Goal: Information Seeking & Learning: Learn about a topic

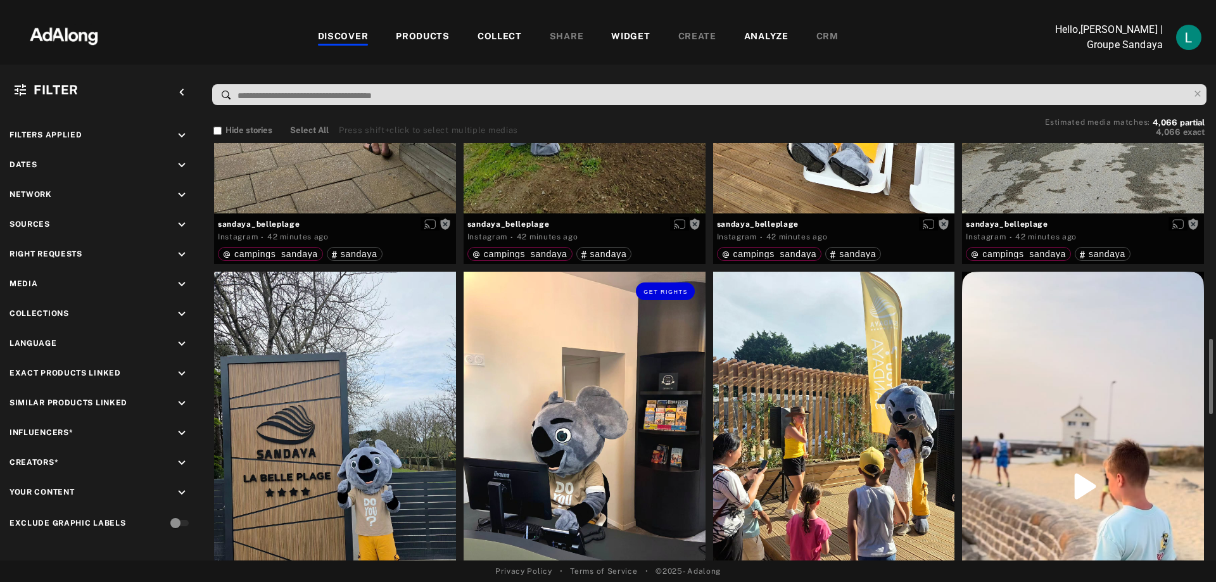
scroll to position [443, 0]
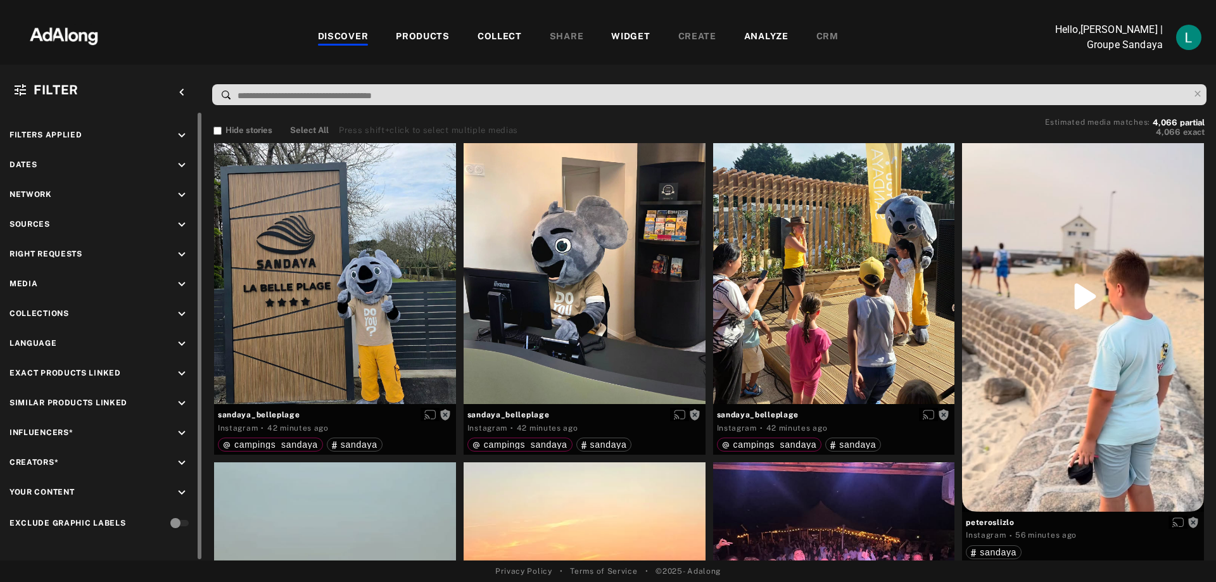
click at [182, 283] on icon "keyboard_arrow_down" at bounding box center [182, 284] width 14 height 14
click at [48, 312] on div "Video" at bounding box center [112, 313] width 161 height 13
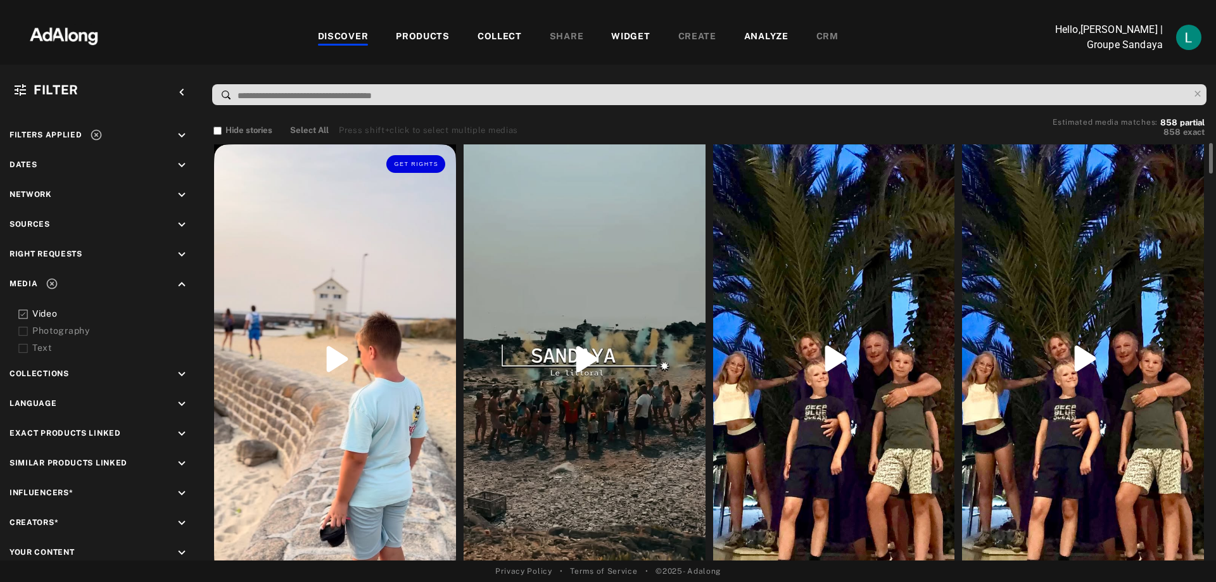
click at [332, 350] on div "Get rights" at bounding box center [335, 359] width 242 height 430
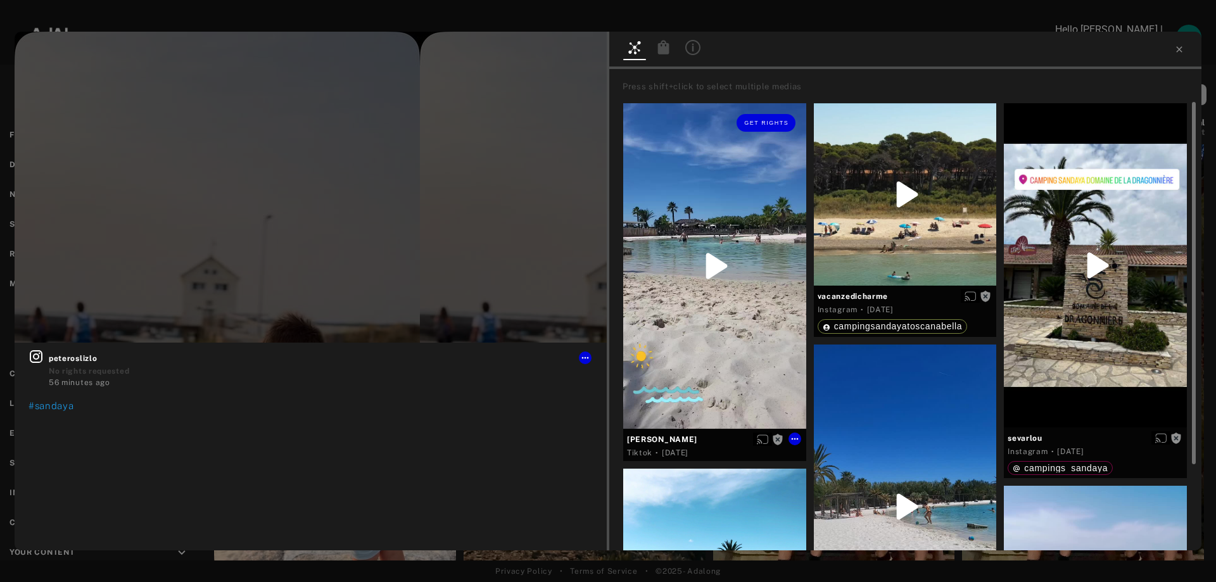
click at [724, 262] on div "Get rights" at bounding box center [714, 265] width 183 height 325
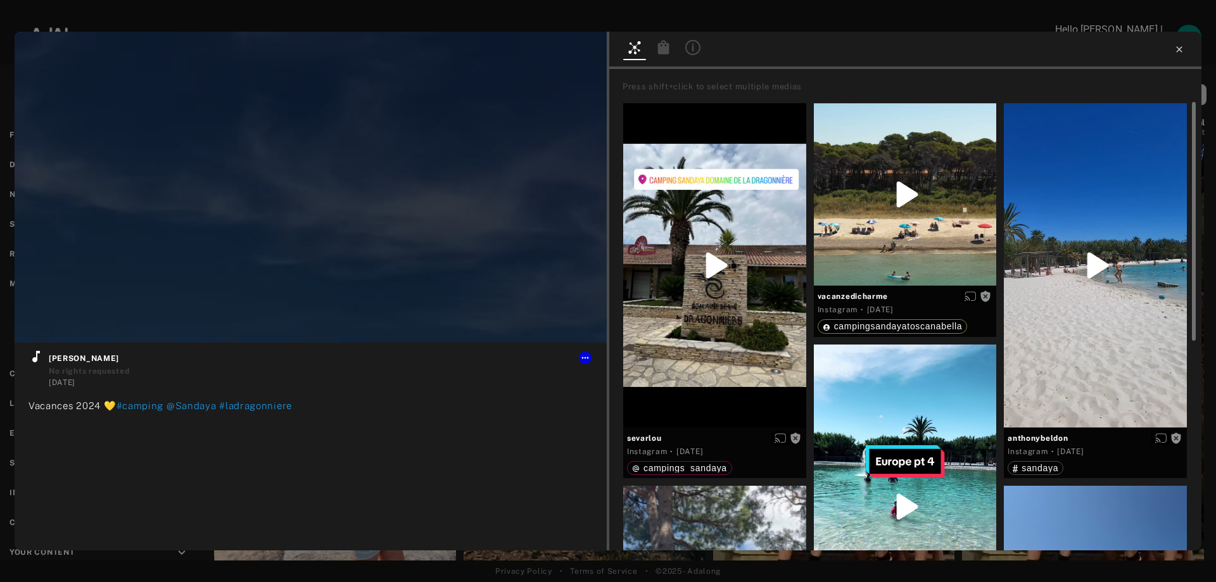
type input "**"
click at [1178, 46] on icon at bounding box center [1179, 49] width 10 height 10
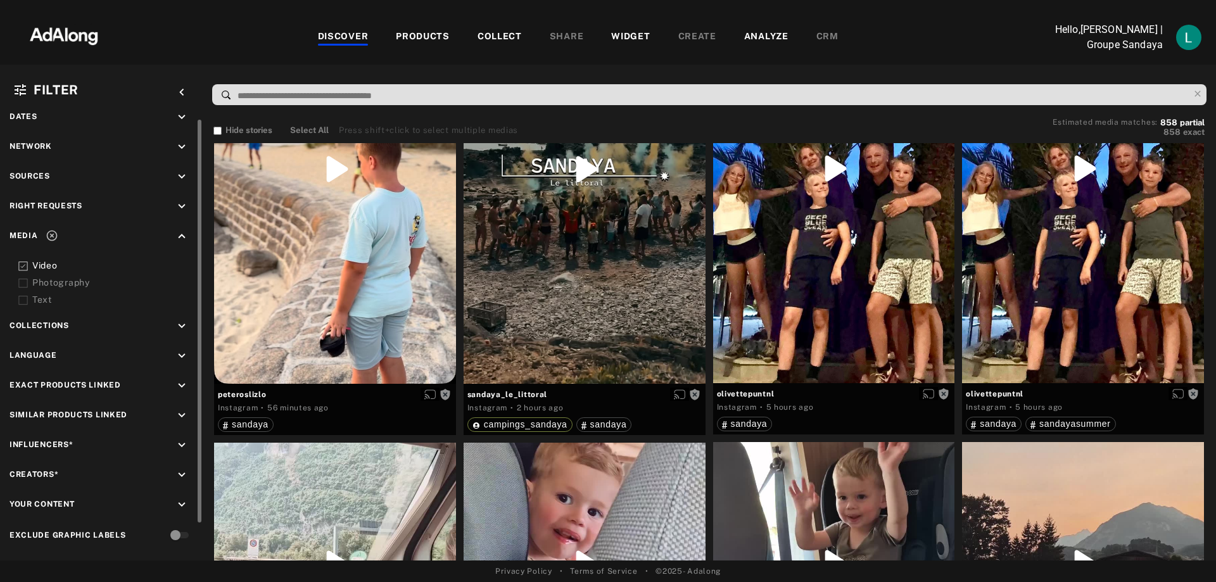
scroll to position [10, 0]
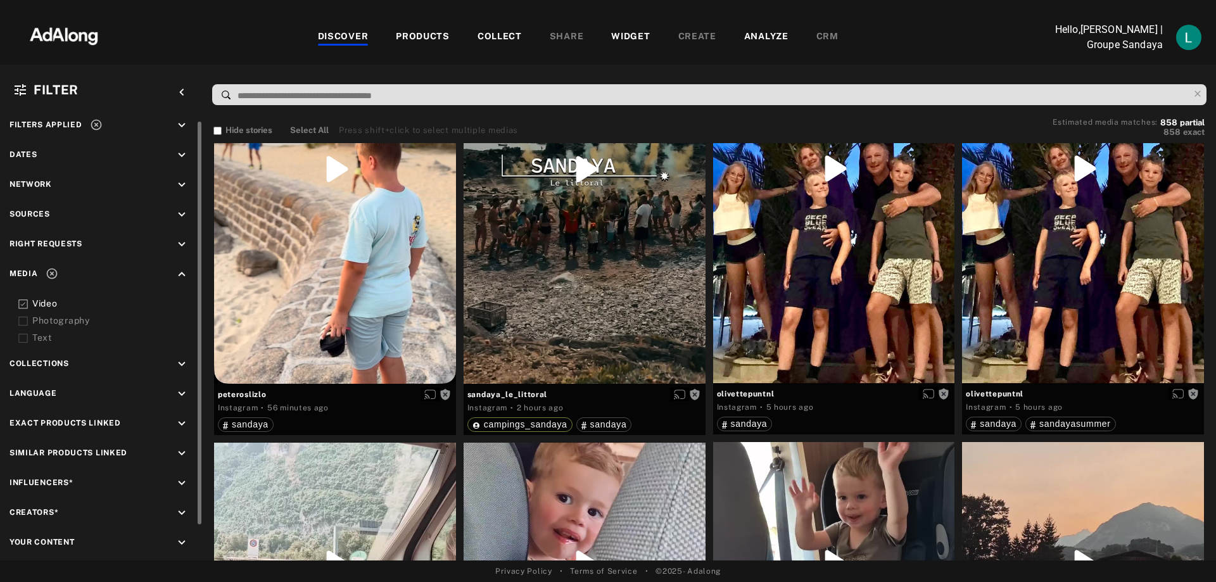
click at [46, 374] on span "Collections" at bounding box center [39, 365] width 60 height 17
click at [42, 356] on div "Filters applied keyboard_arrow_down Dates keyboard_arrow_down Network keyboard_…" at bounding box center [101, 351] width 203 height 496
click at [179, 364] on icon "keyboard_arrow_down" at bounding box center [182, 364] width 14 height 14
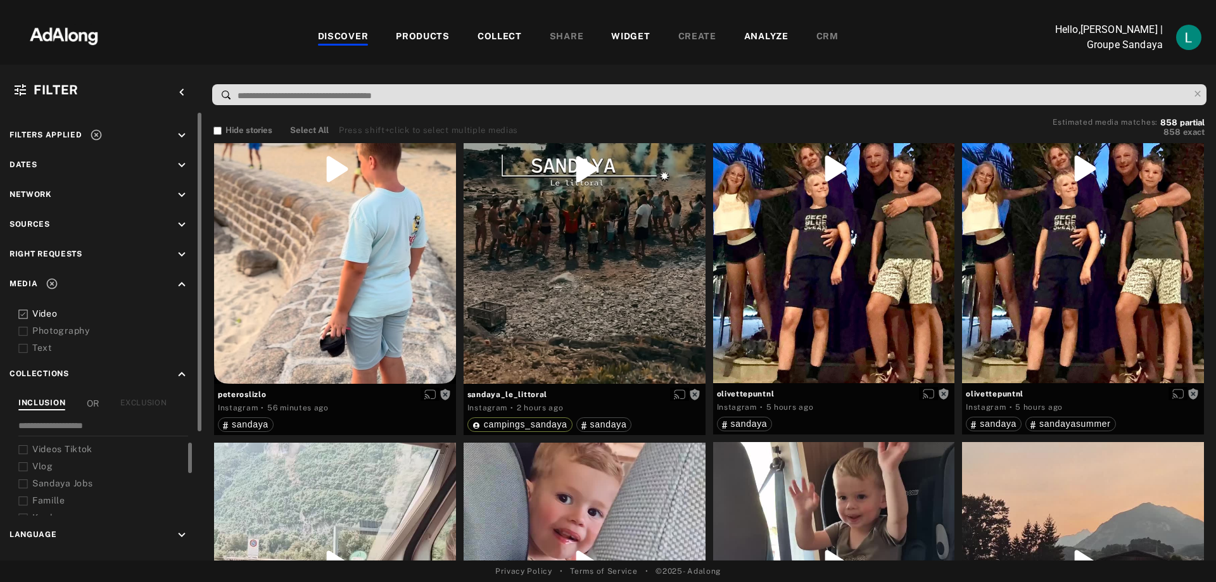
scroll to position [38, 0]
click at [44, 490] on div "Petfriendly" at bounding box center [112, 496] width 161 height 13
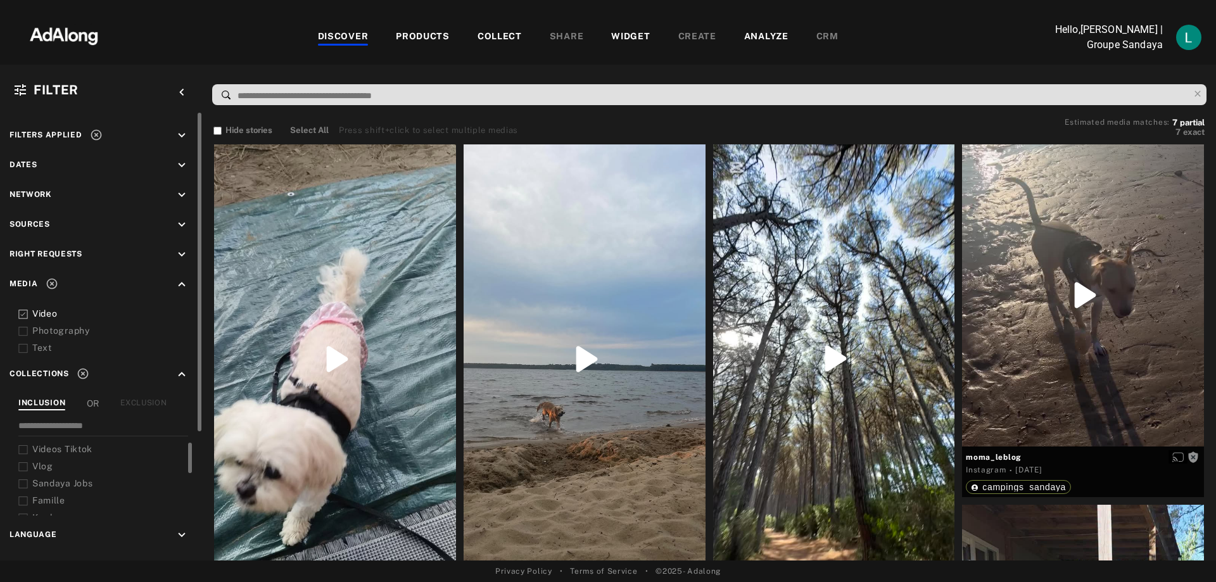
click at [45, 253] on span "Right Requests" at bounding box center [45, 253] width 73 height 9
click at [183, 253] on icon "keyboard_arrow_down" at bounding box center [182, 255] width 14 height 14
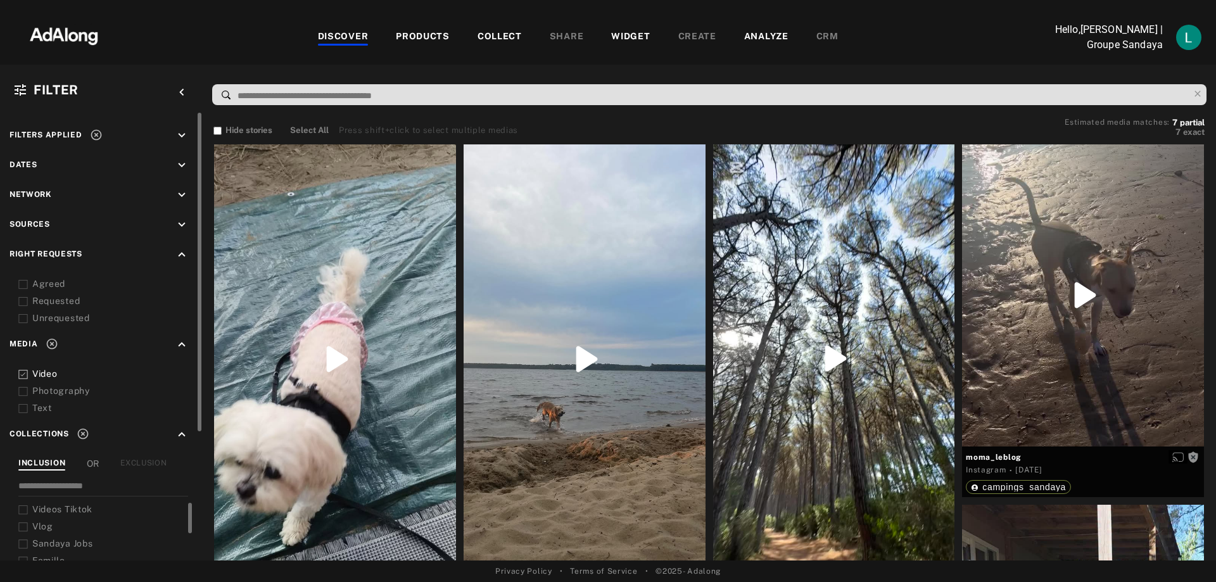
click at [43, 283] on div "Agreed" at bounding box center [112, 283] width 161 height 13
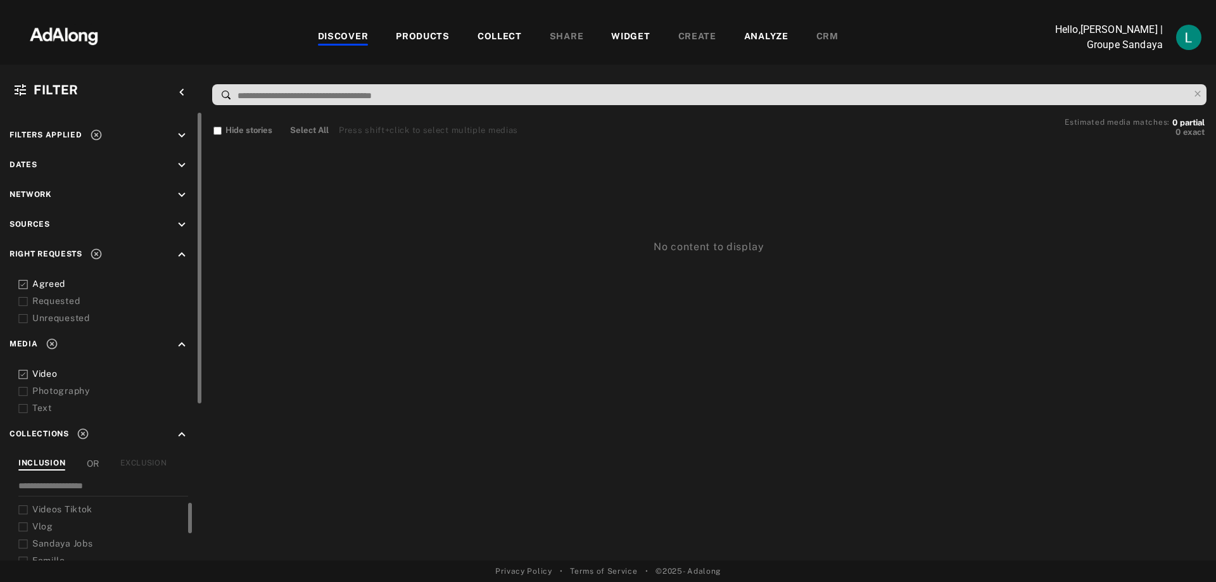
scroll to position [38, 0]
click at [26, 373] on icon at bounding box center [22, 374] width 9 height 9
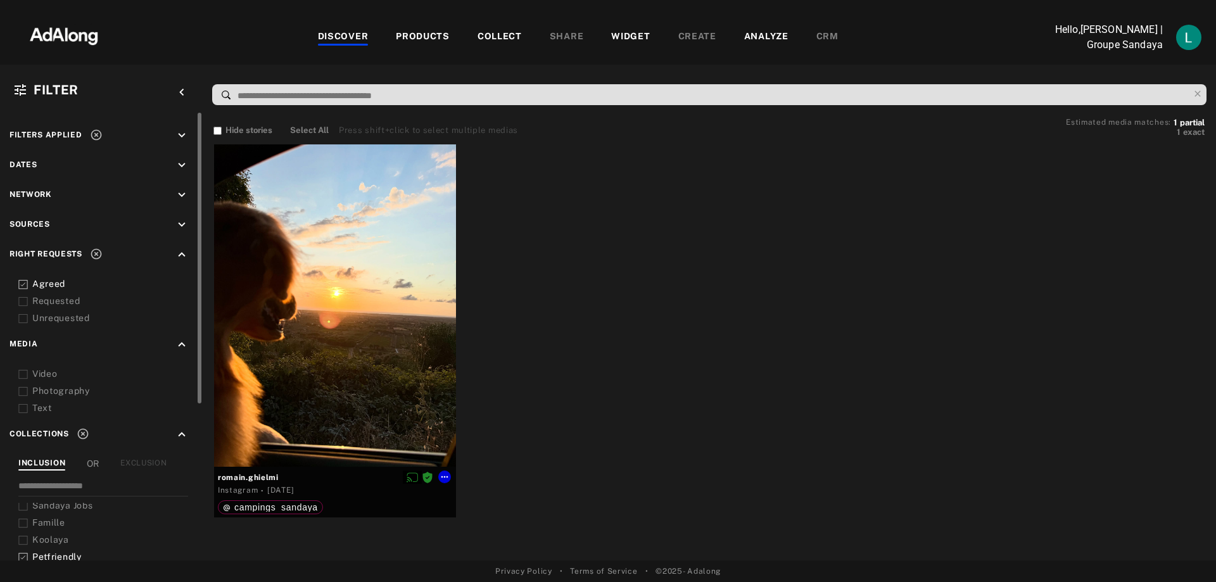
click at [357, 347] on div at bounding box center [335, 305] width 242 height 322
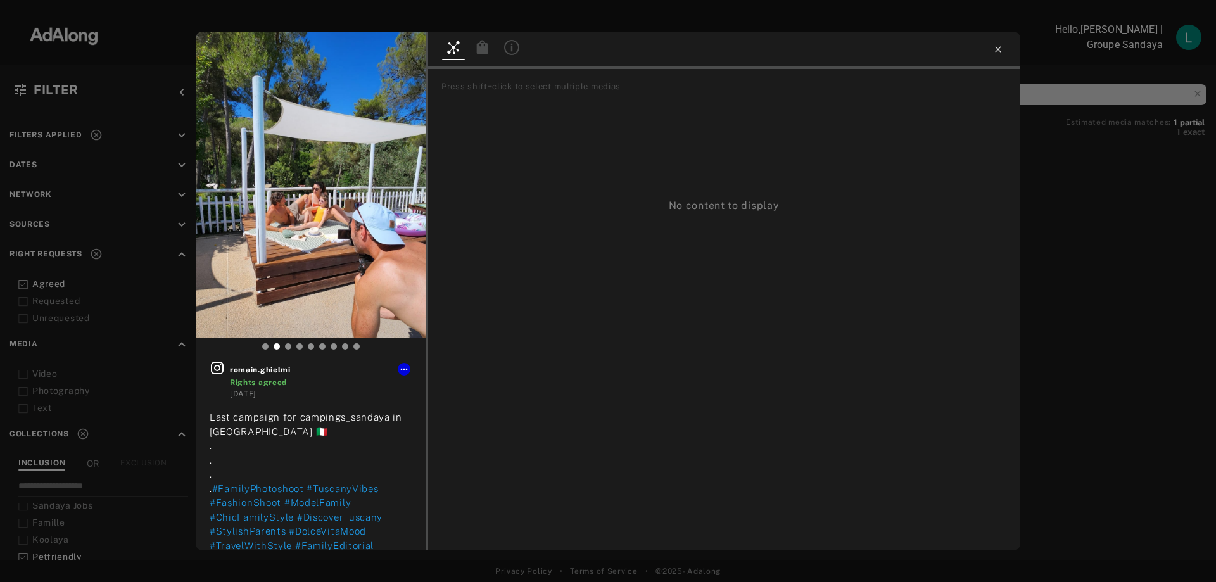
click at [994, 51] on icon at bounding box center [998, 49] width 10 height 10
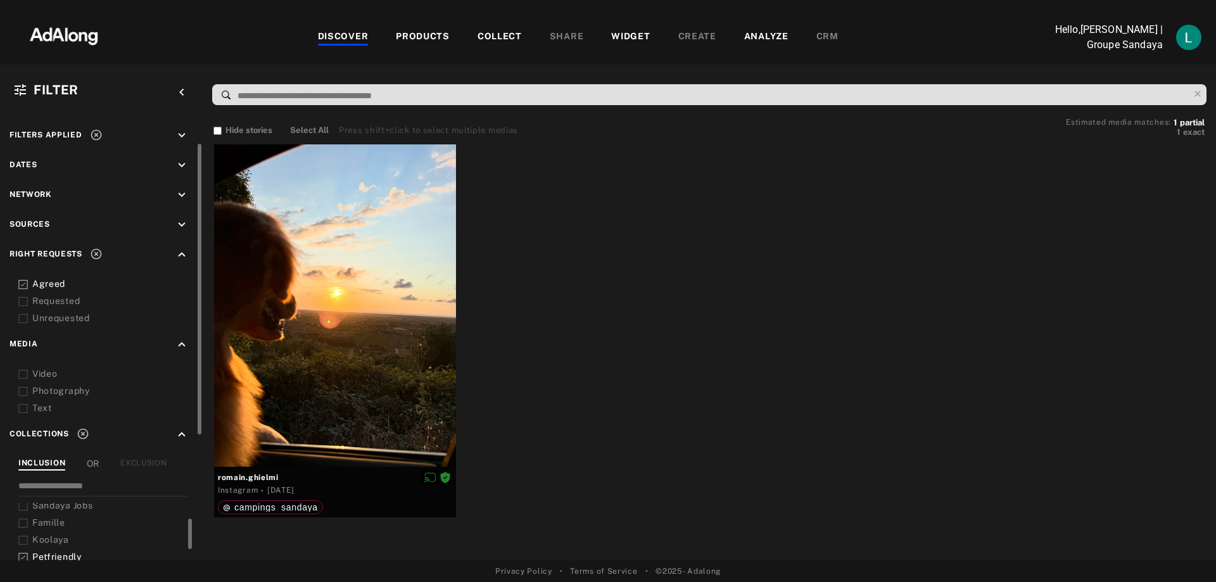
scroll to position [19, 0]
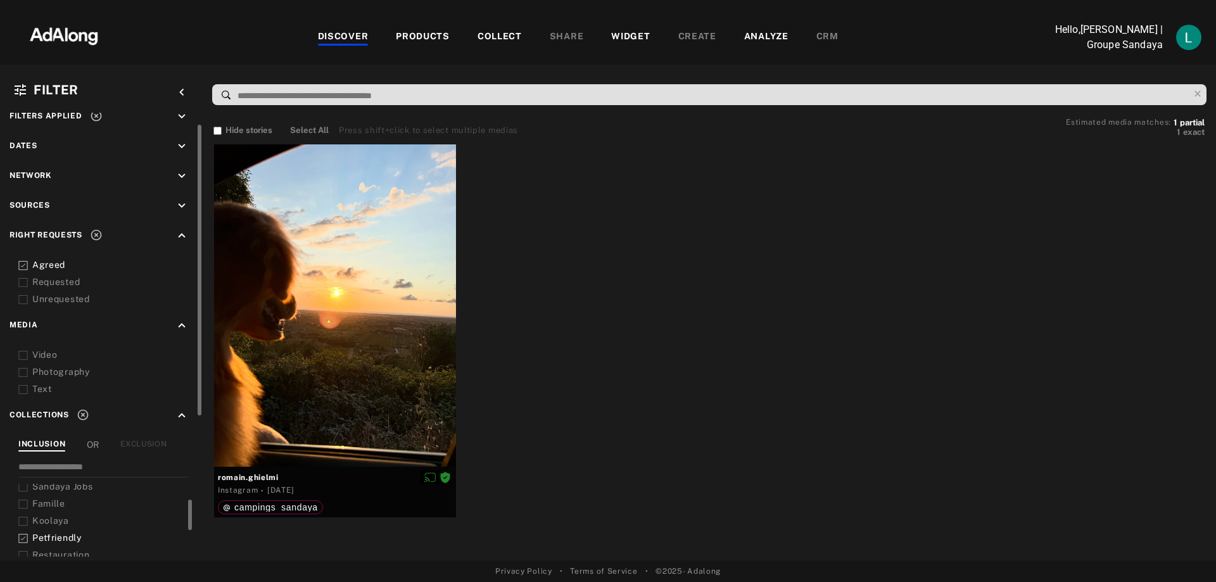
click at [25, 535] on icon at bounding box center [22, 538] width 9 height 9
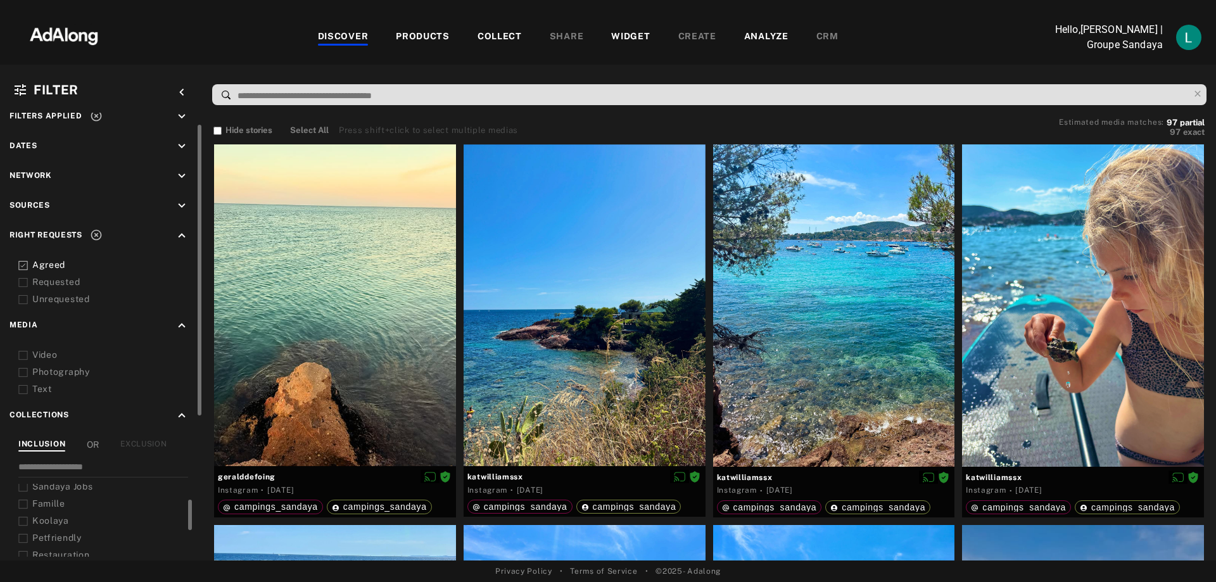
click at [26, 355] on icon at bounding box center [22, 355] width 9 height 9
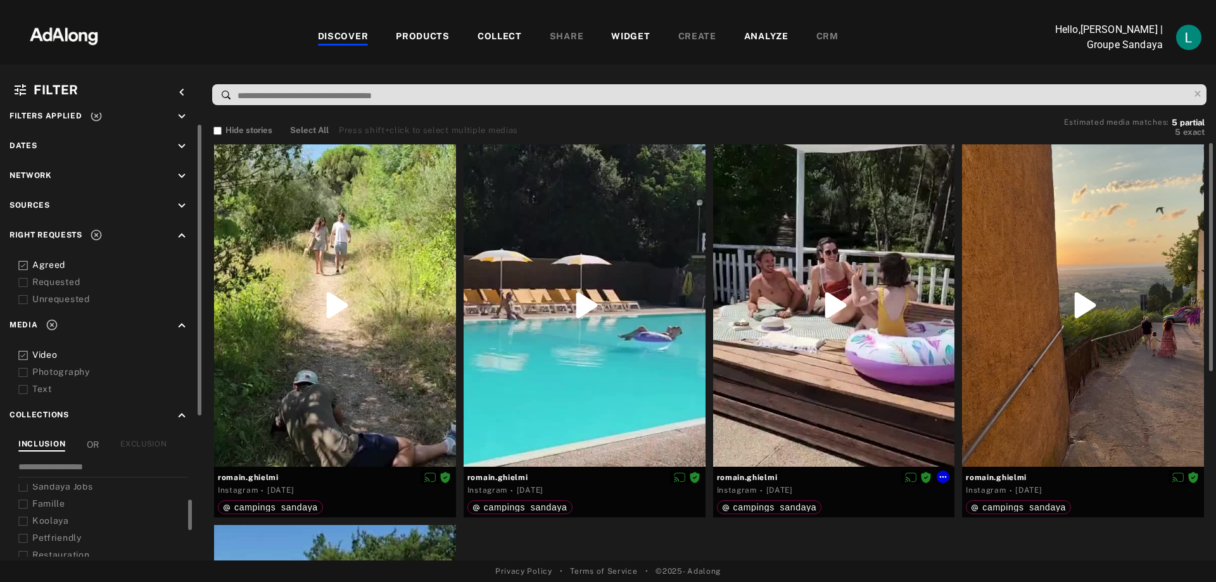
click at [829, 298] on div at bounding box center [834, 305] width 242 height 322
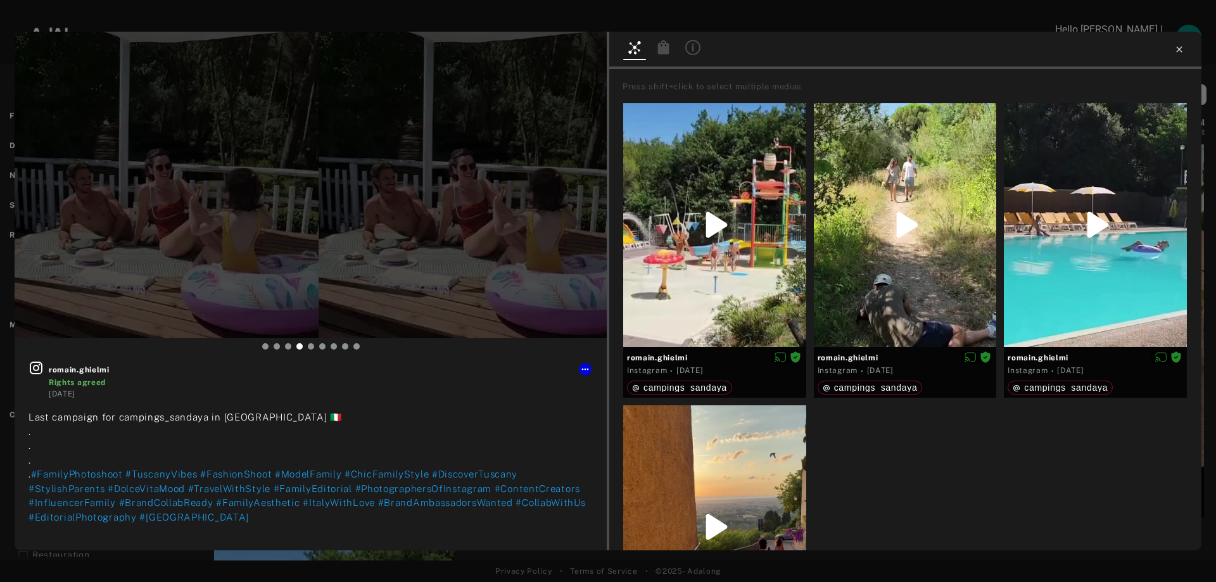
type input "**"
click at [1181, 51] on icon at bounding box center [1179, 49] width 10 height 10
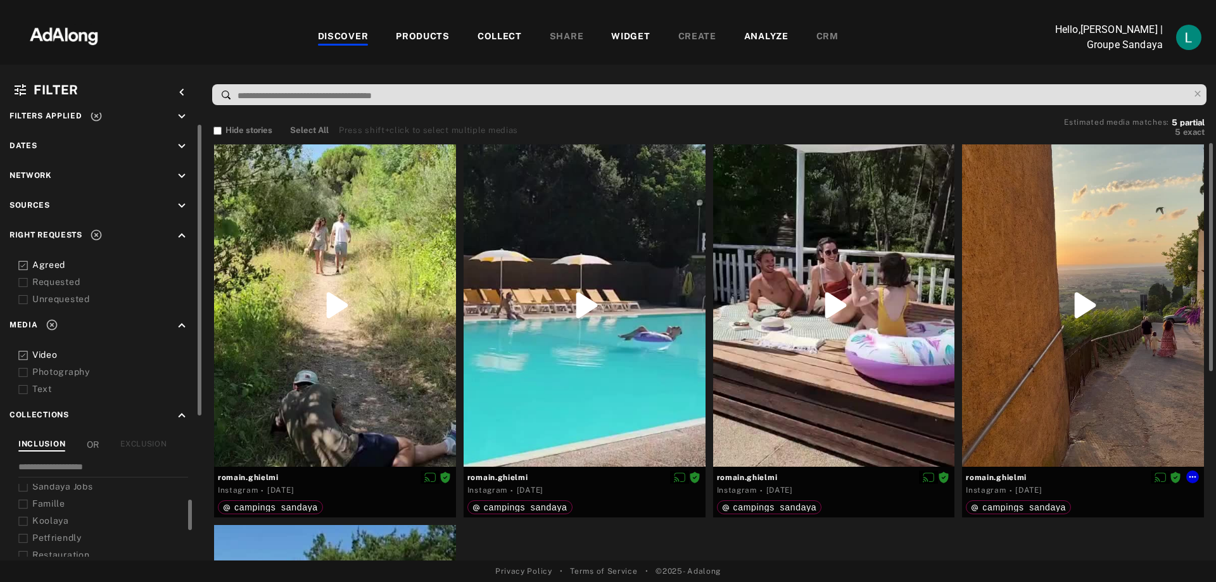
click at [1083, 308] on div at bounding box center [1083, 305] width 242 height 322
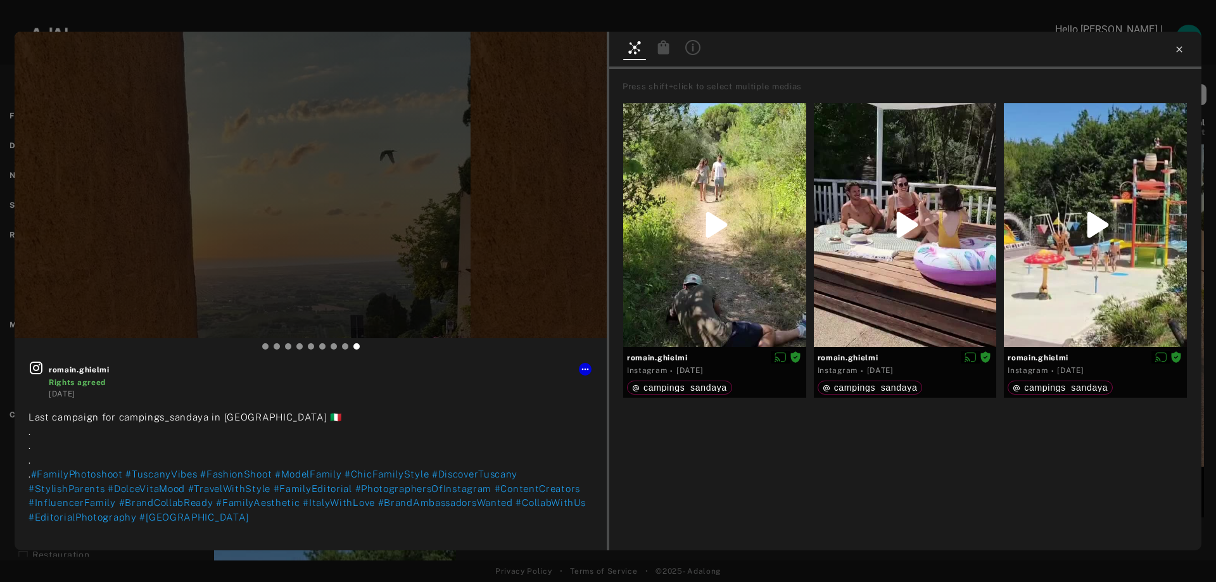
type input "**"
click at [1179, 53] on icon at bounding box center [1179, 49] width 10 height 10
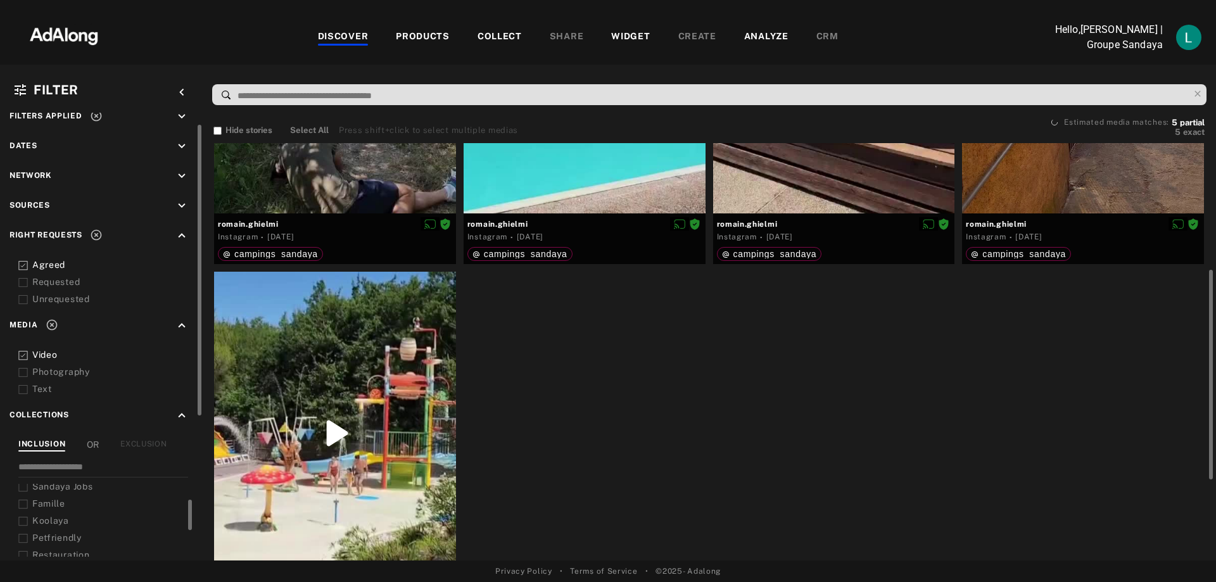
scroll to position [317, 0]
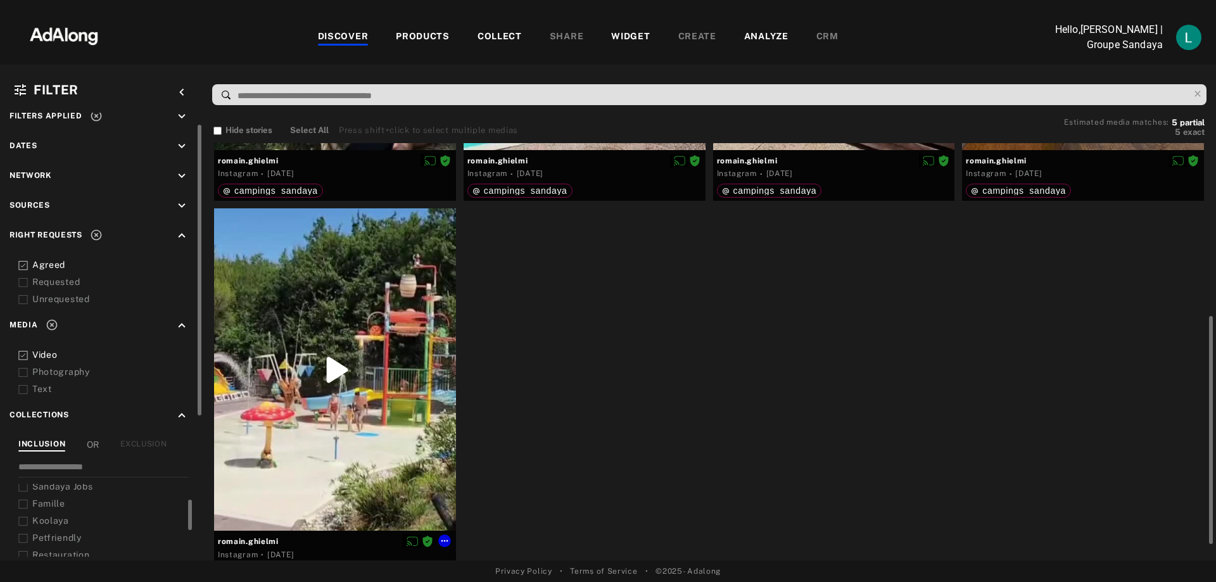
click at [344, 369] on div at bounding box center [335, 369] width 242 height 322
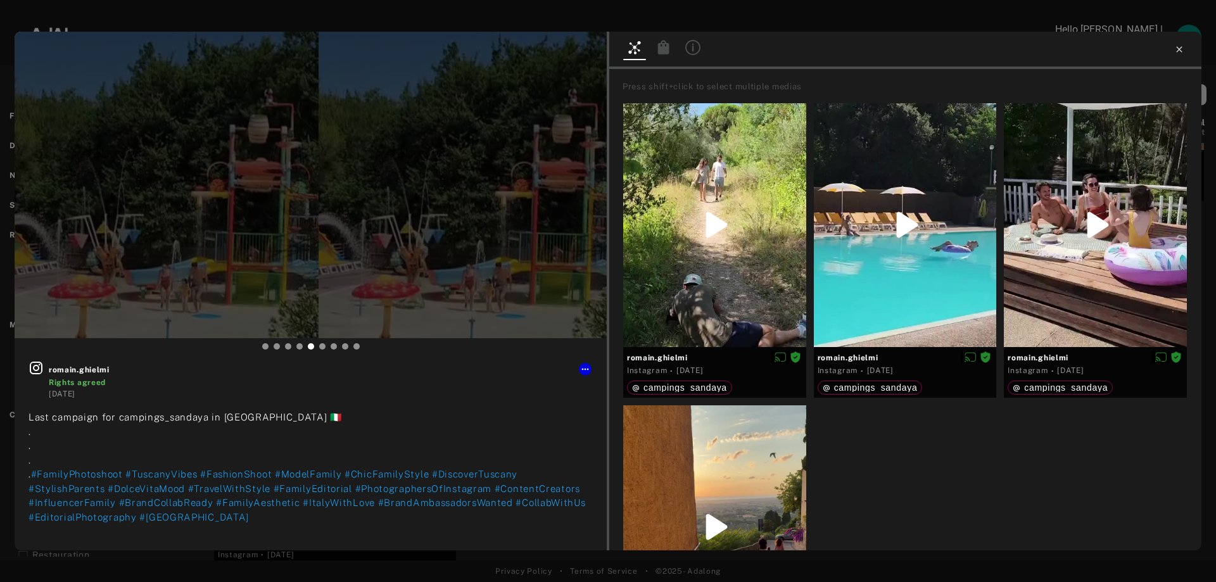
type input "**"
click at [1180, 44] on icon at bounding box center [1179, 49] width 10 height 10
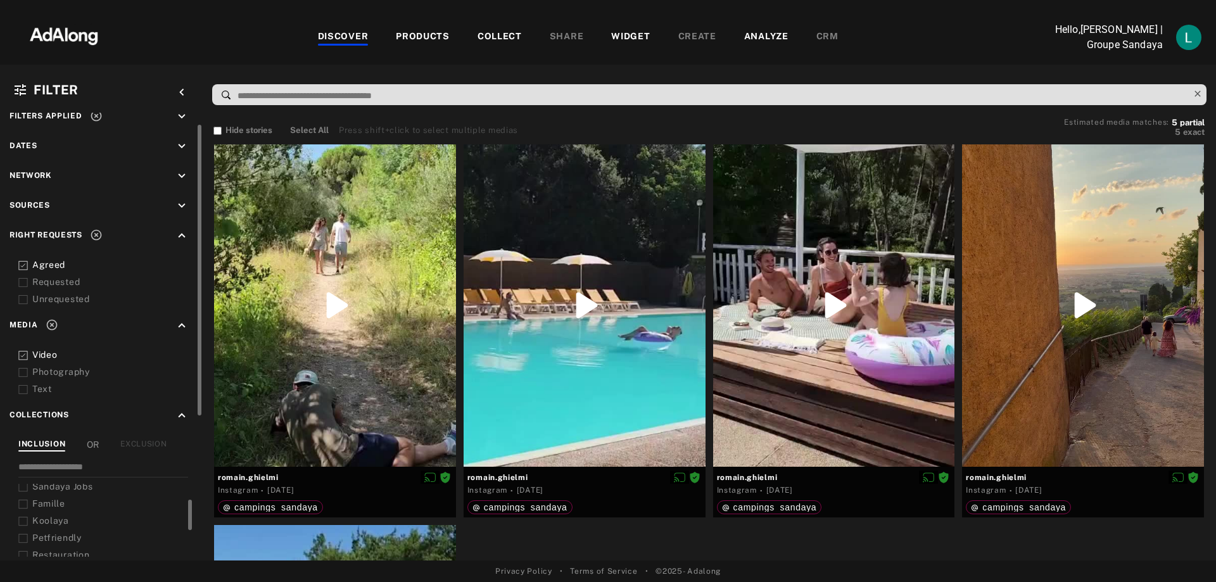
click at [1199, 94] on icon at bounding box center [1198, 94] width 18 height 18
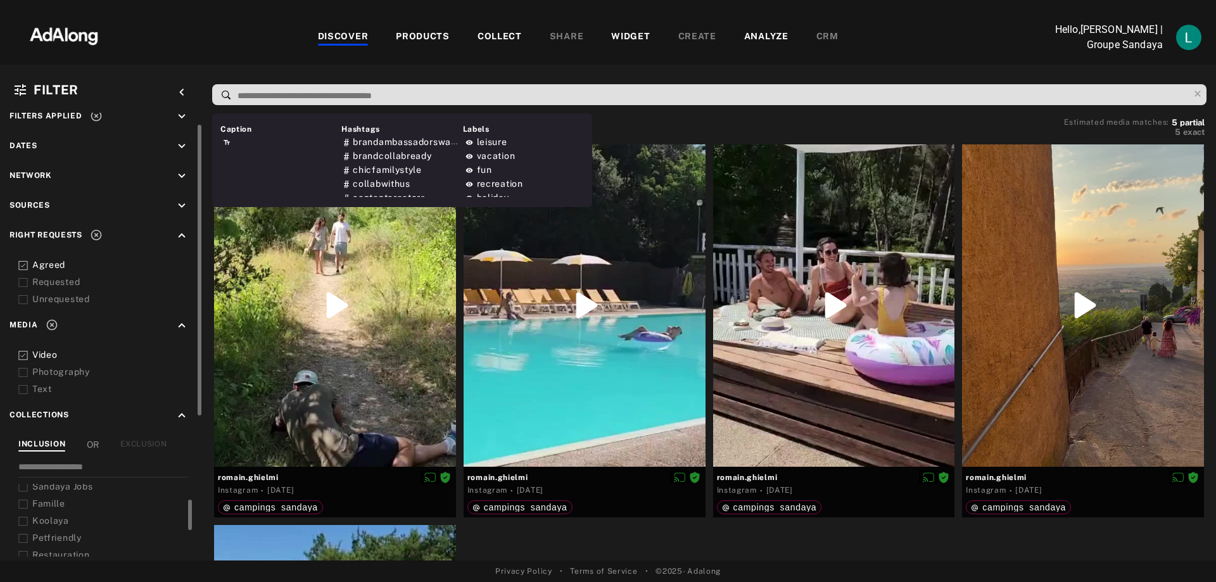
click at [434, 89] on input at bounding box center [712, 95] width 952 height 17
click at [441, 76] on div "Filter keyboard_arrow_left Caption Hashtags brandambassadorswanted brandcollabr…" at bounding box center [608, 313] width 1216 height 496
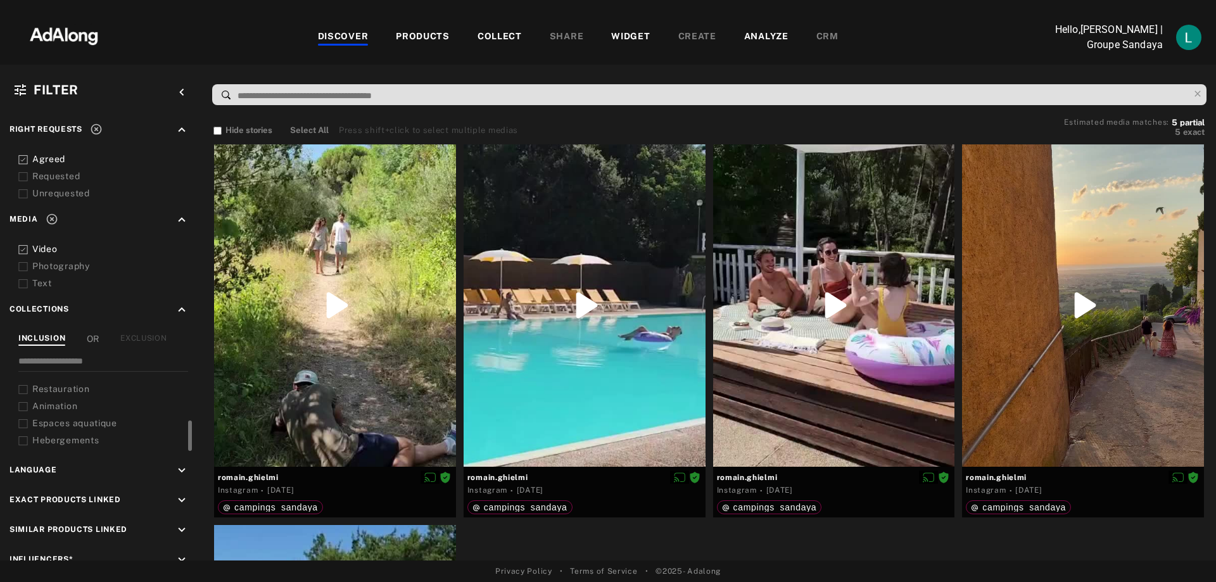
scroll to position [68, 0]
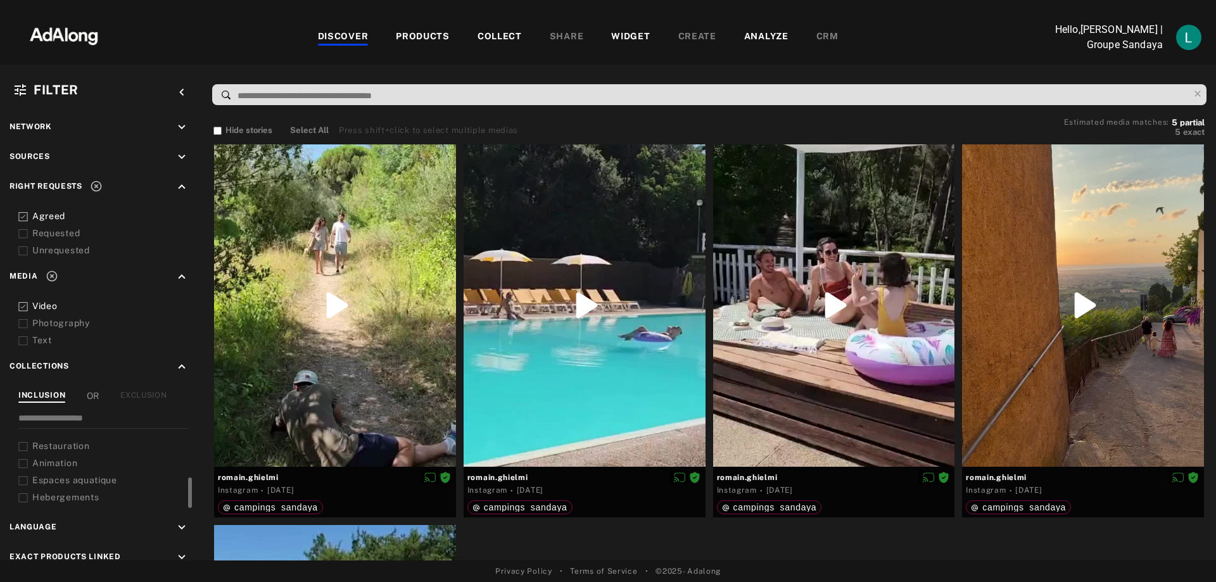
click at [27, 303] on icon at bounding box center [22, 306] width 9 height 9
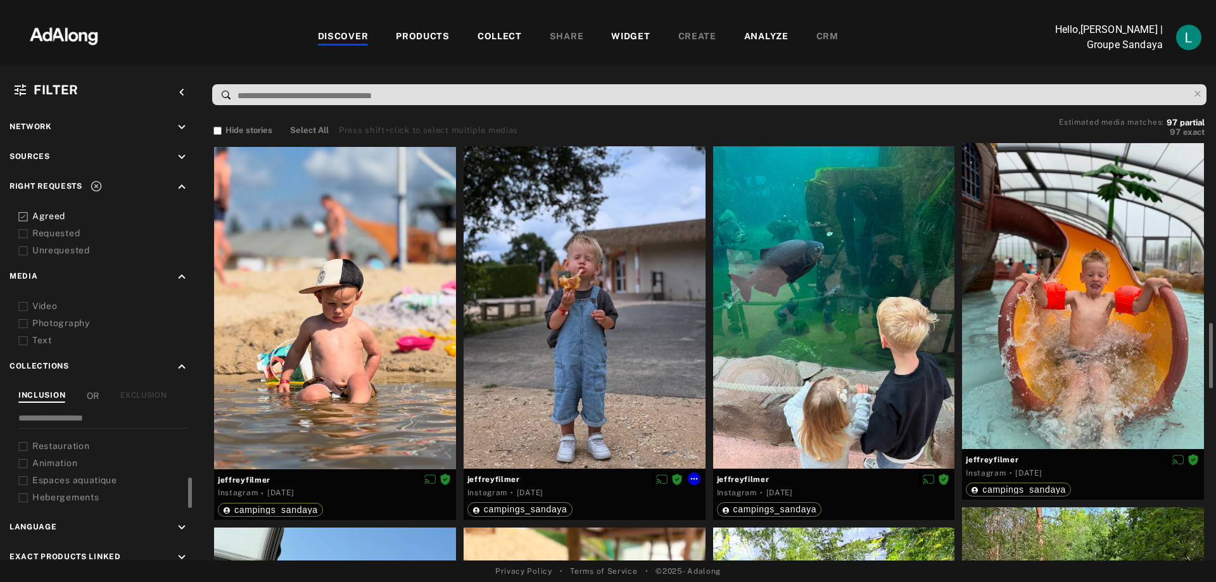
scroll to position [1203, 0]
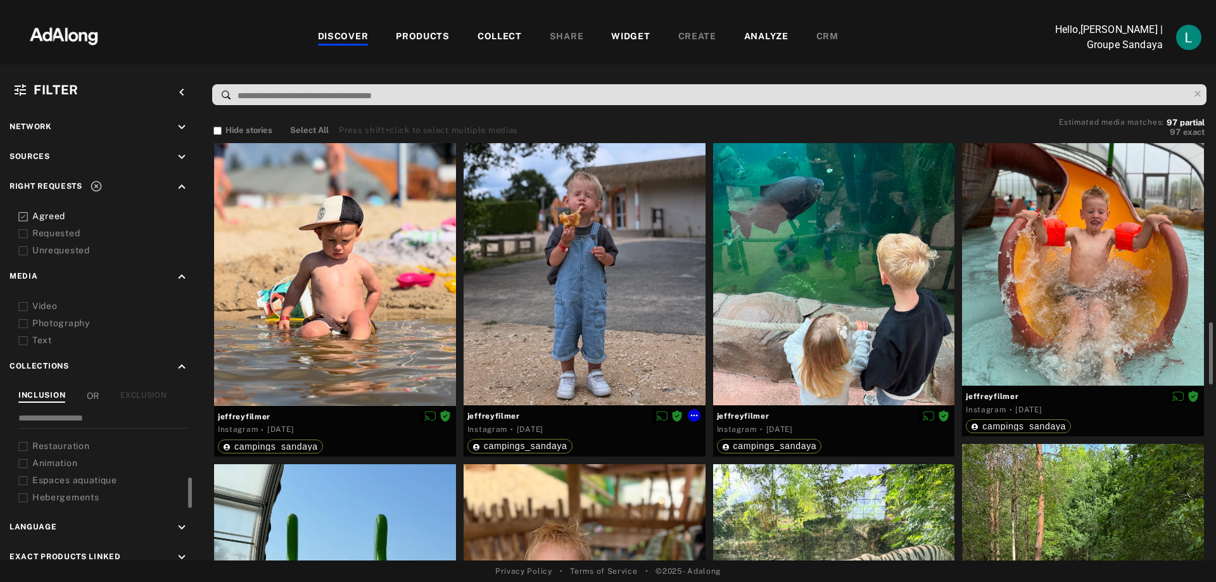
click at [649, 291] on div at bounding box center [585, 244] width 242 height 322
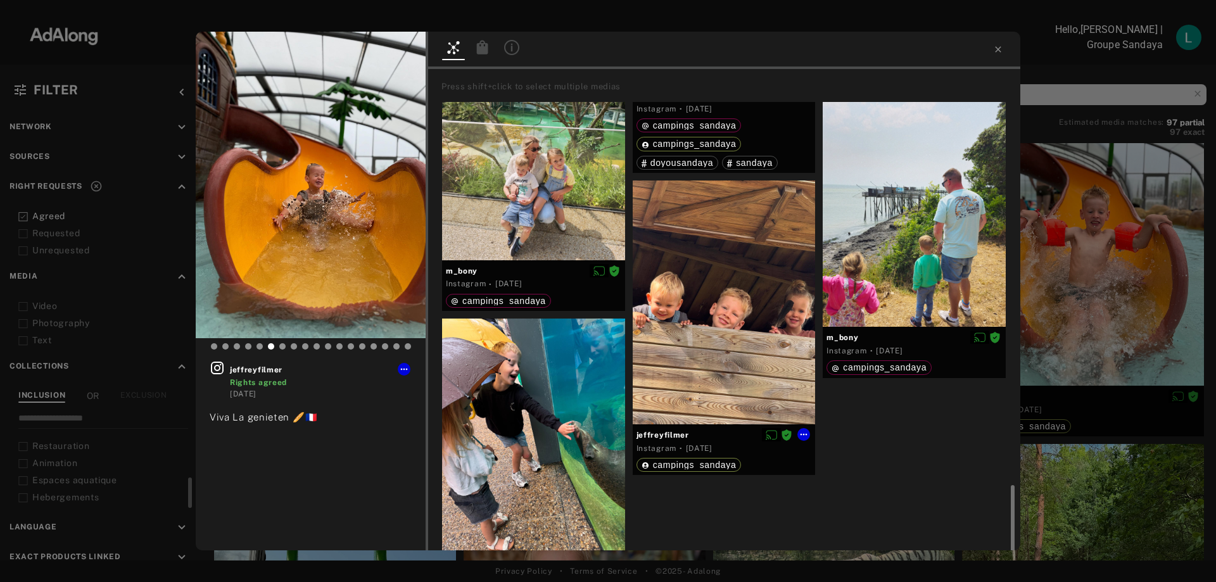
scroll to position [2591, 0]
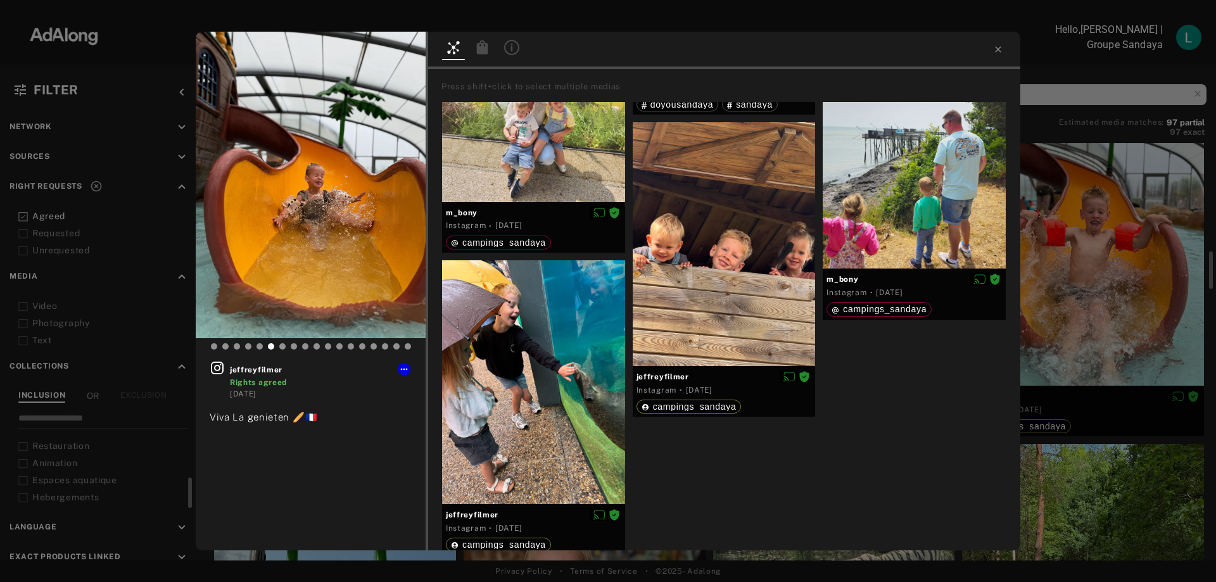
click at [1122, 455] on div "jeffreyfilmer Rights agreed [DATE] Viva La genieten 🥖🇫🇷 Press shift+click to se…" at bounding box center [608, 291] width 1216 height 582
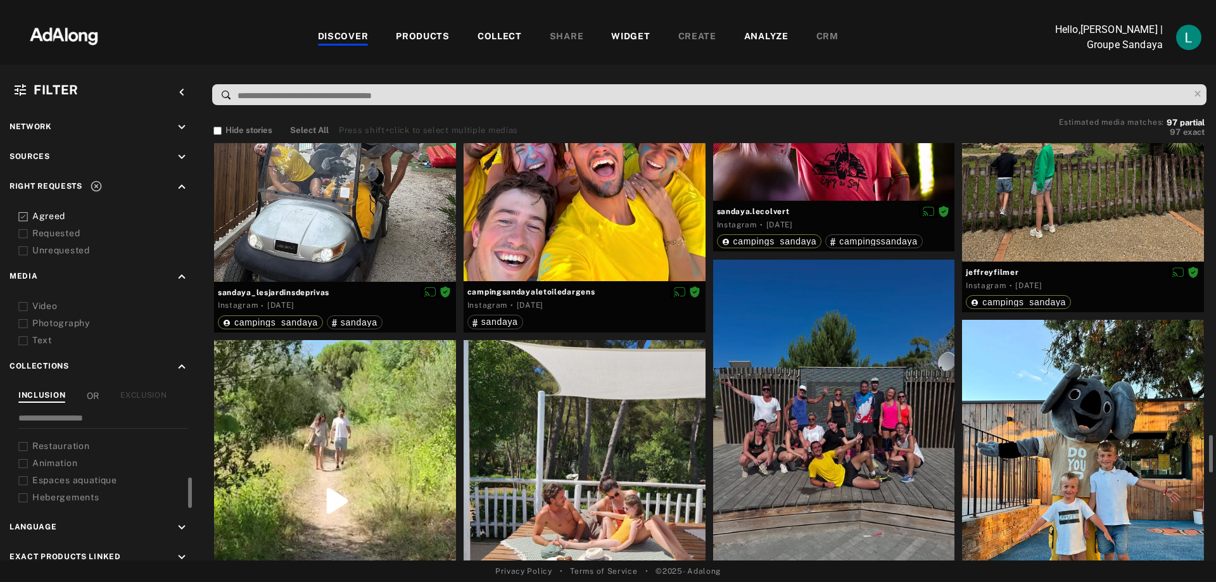
scroll to position [2596, 0]
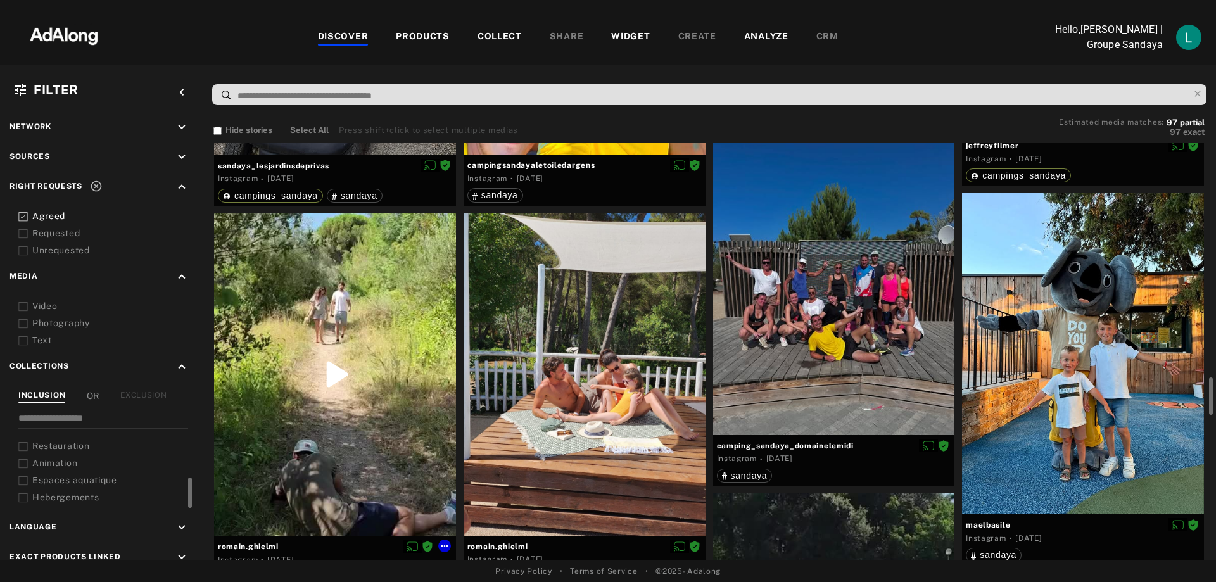
click at [341, 364] on div at bounding box center [335, 374] width 242 height 322
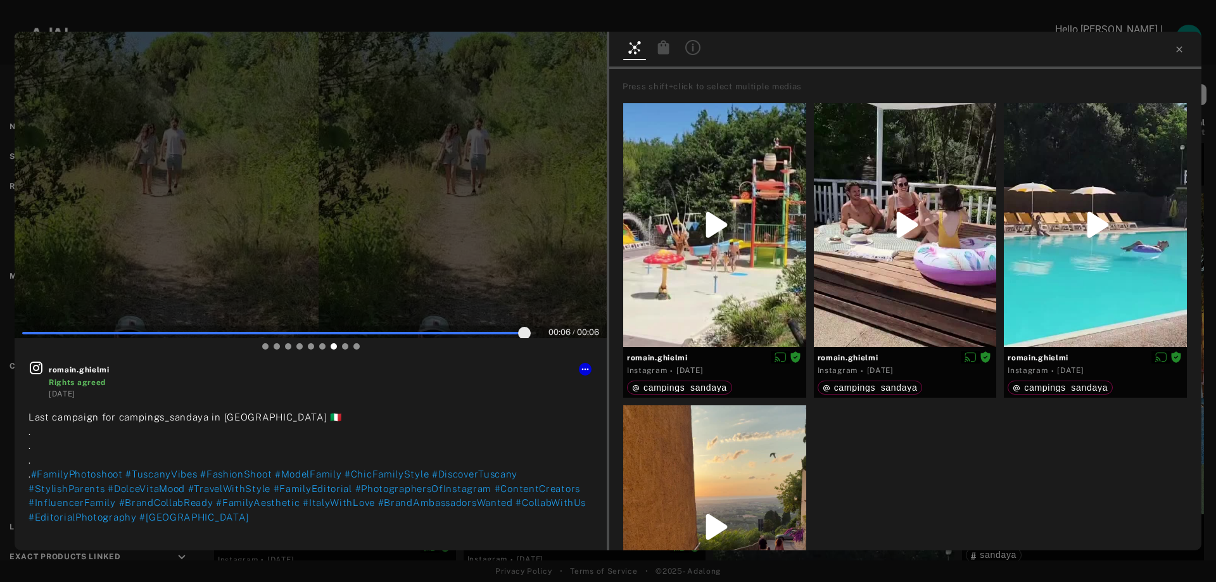
type input "***"
click at [1179, 49] on icon at bounding box center [1179, 49] width 6 height 6
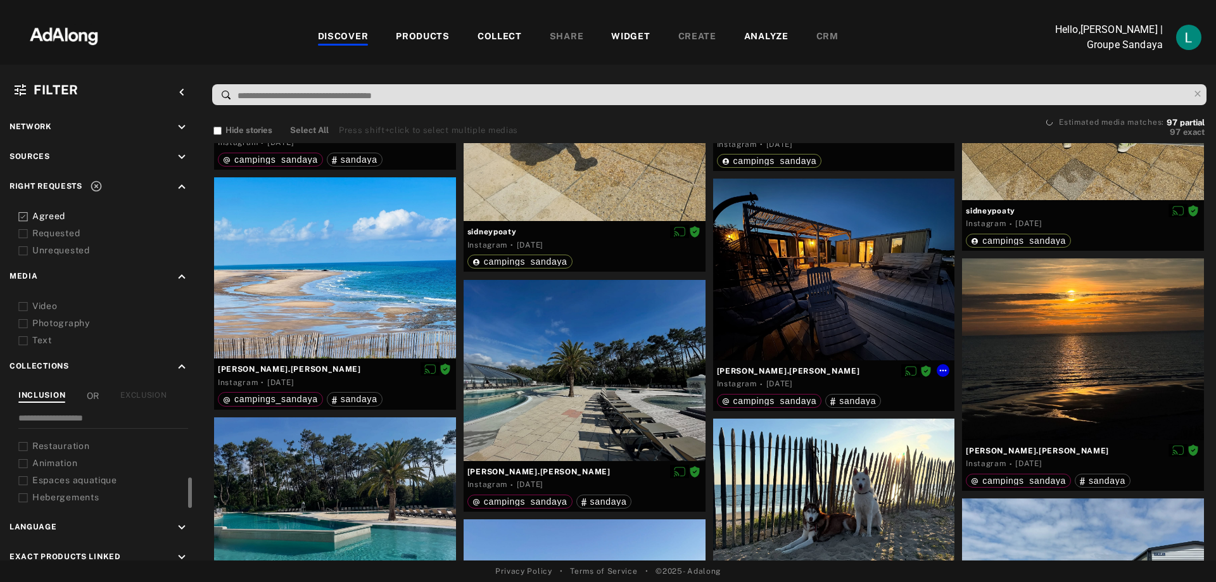
scroll to position [5446, 0]
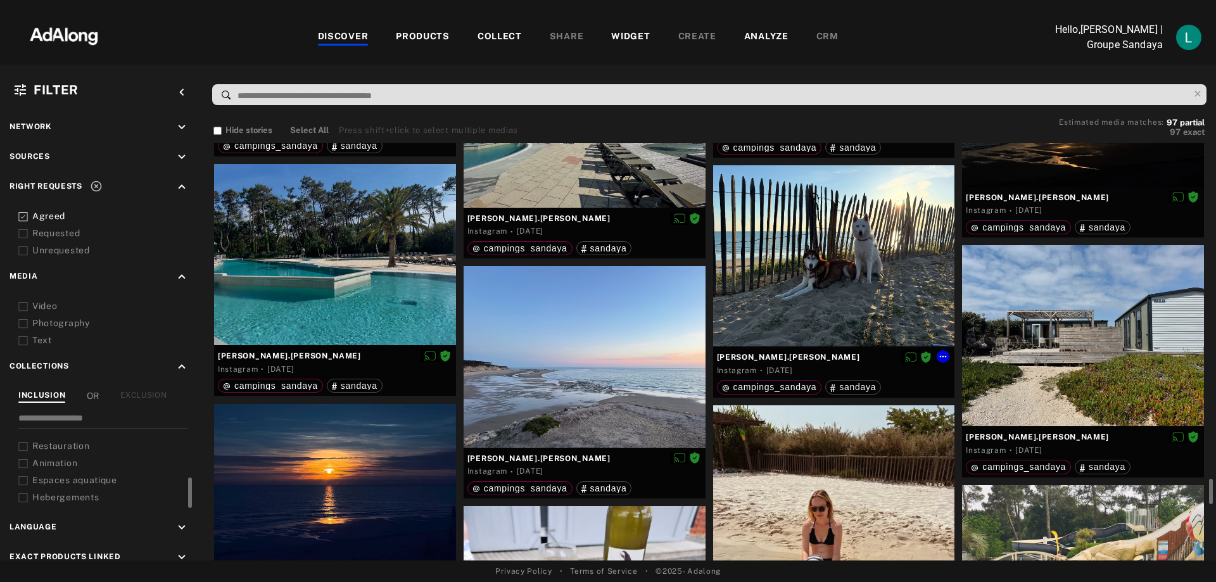
click at [836, 275] on div at bounding box center [834, 255] width 242 height 181
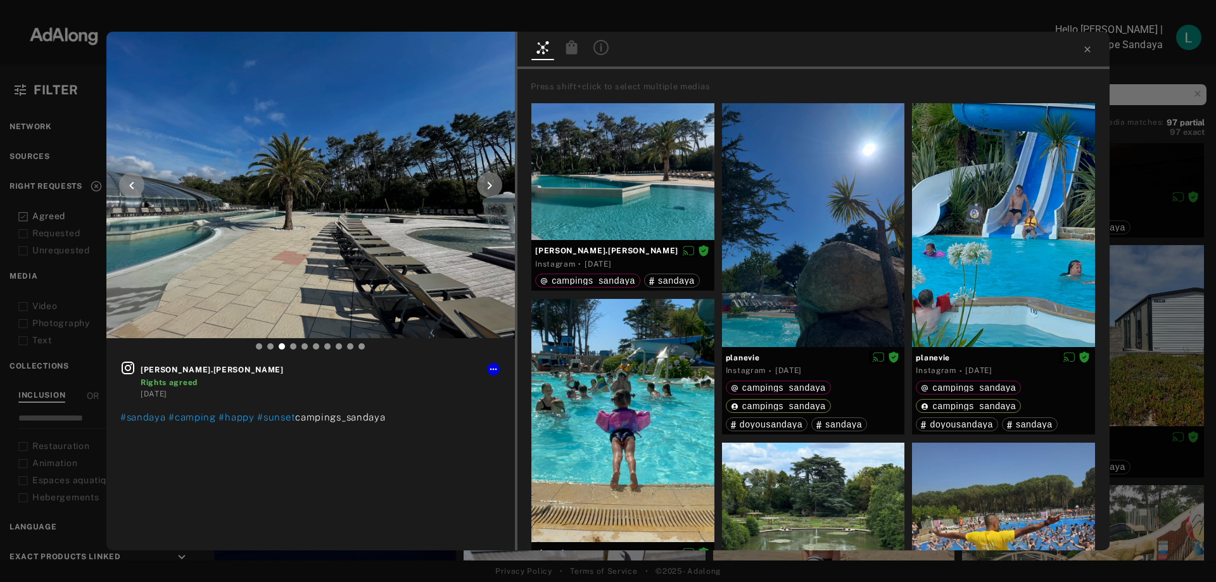
click at [486, 177] on div at bounding box center [489, 184] width 25 height 25
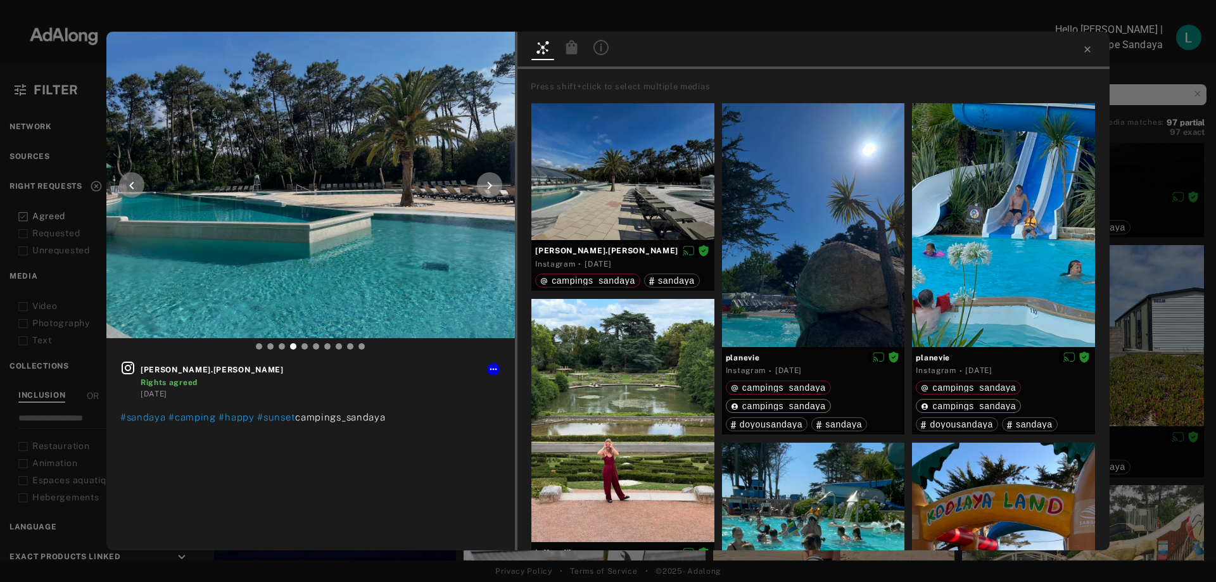
click at [493, 184] on icon at bounding box center [489, 185] width 15 height 15
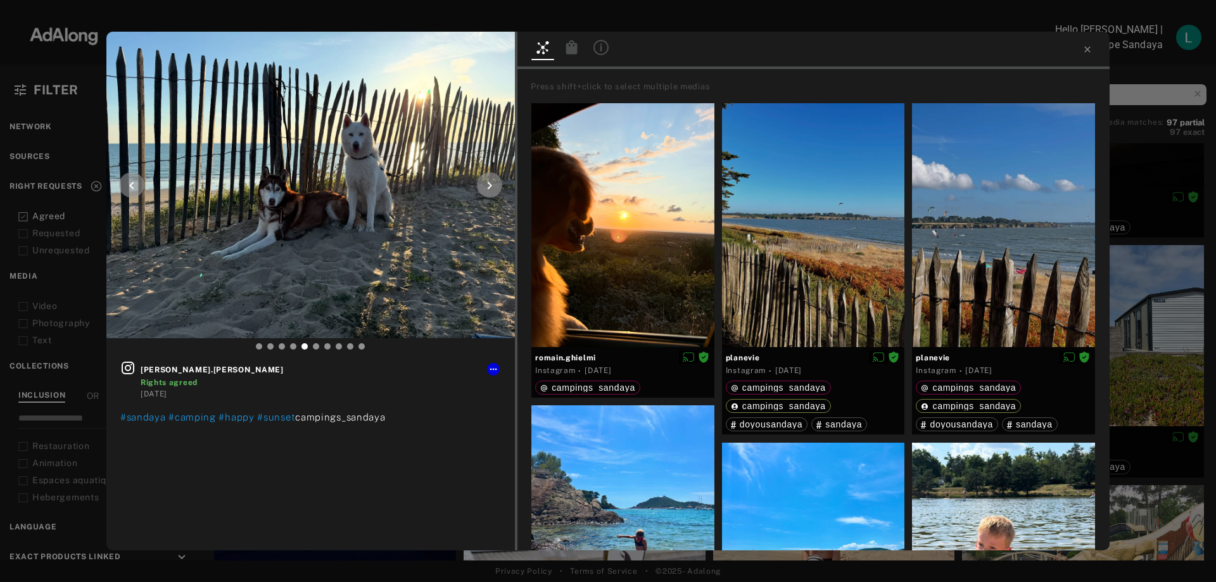
click at [493, 184] on icon at bounding box center [489, 185] width 15 height 15
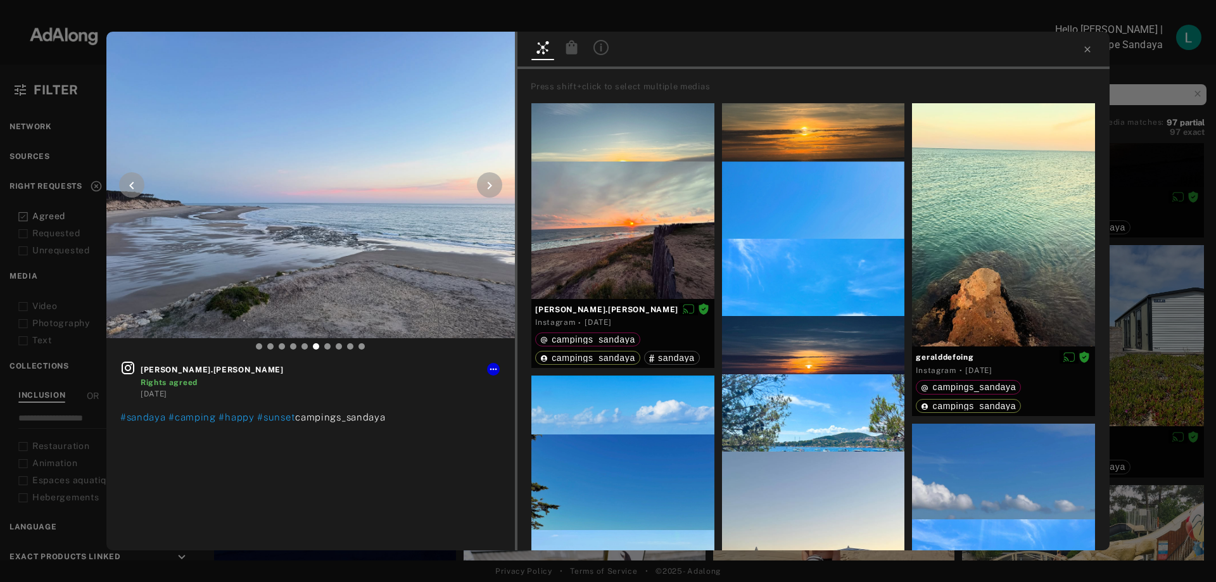
click at [493, 184] on icon at bounding box center [489, 185] width 15 height 15
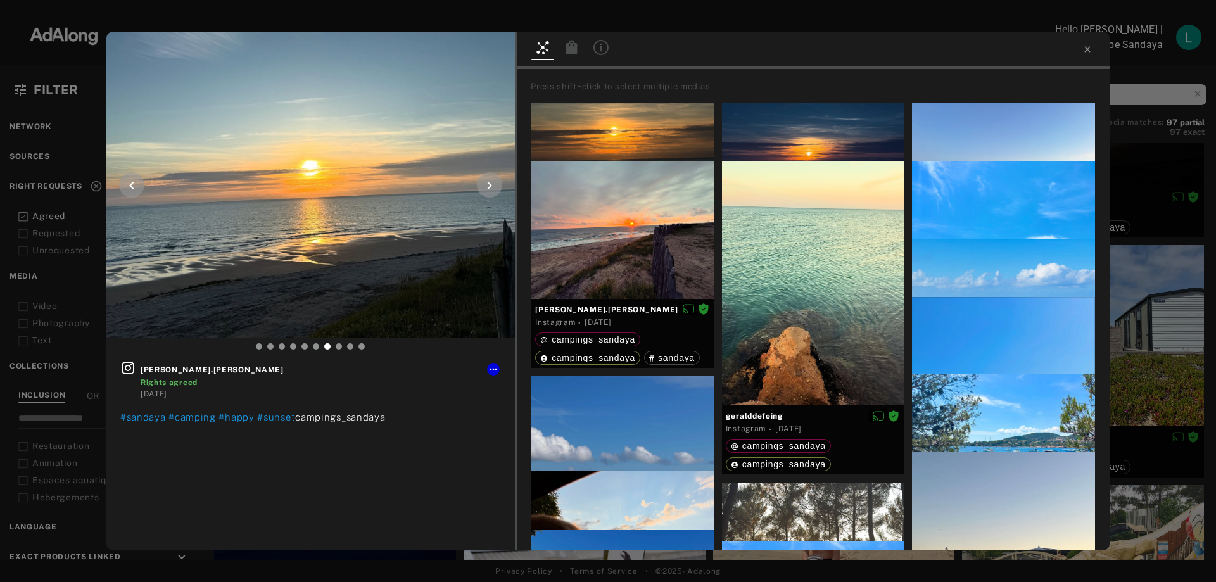
click at [493, 184] on icon at bounding box center [489, 185] width 15 height 15
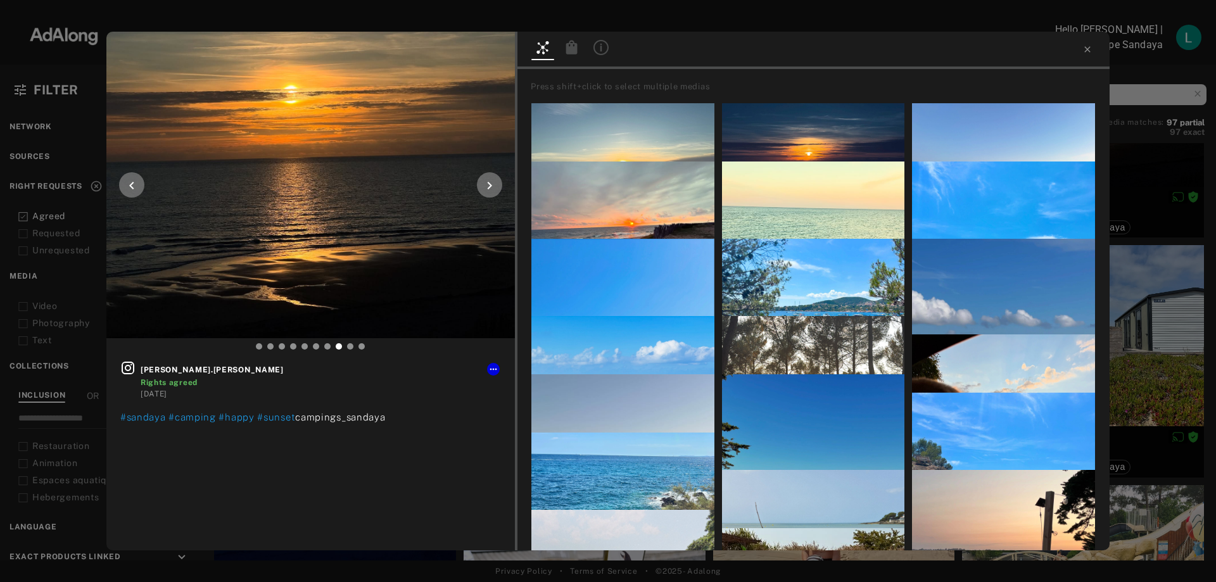
click at [493, 184] on icon at bounding box center [489, 185] width 15 height 15
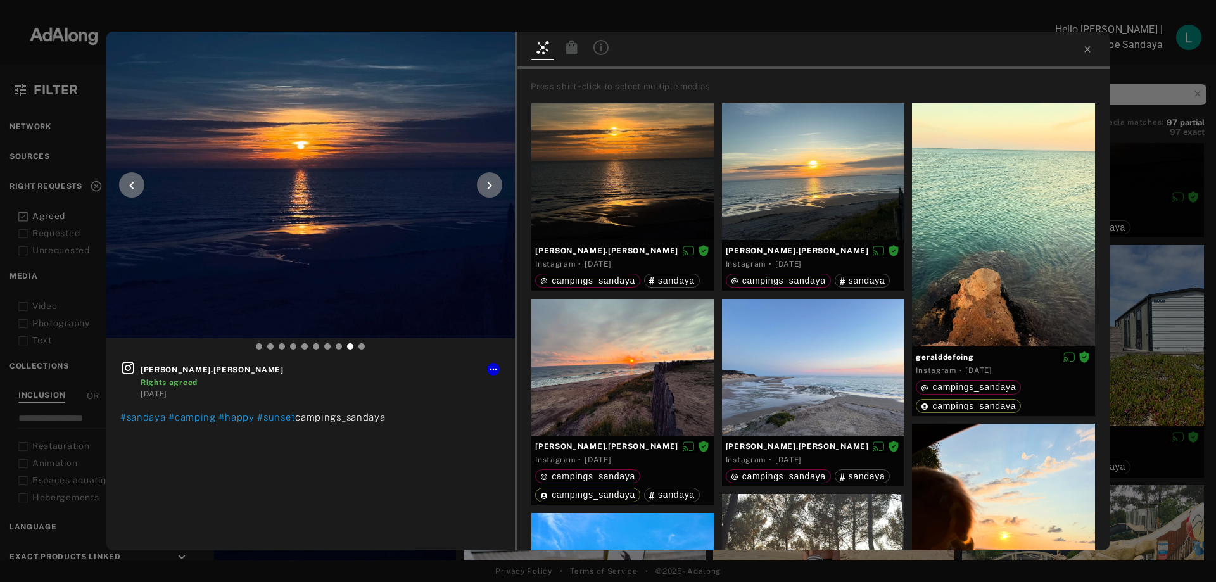
click at [495, 189] on icon at bounding box center [489, 185] width 15 height 15
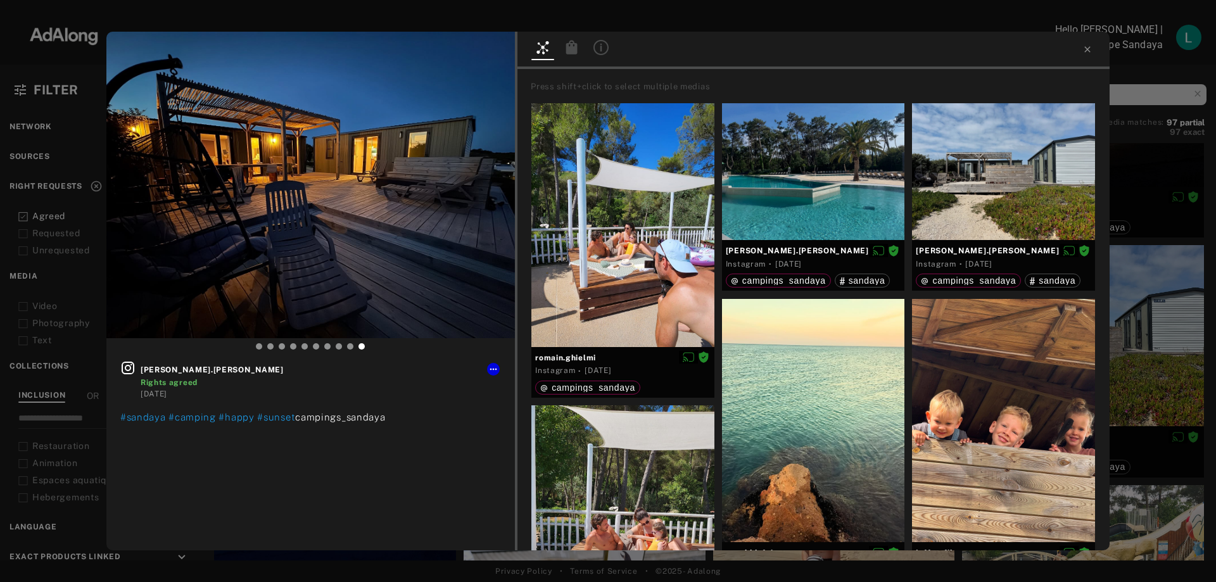
click at [77, 65] on div "[PERSON_NAME].[PERSON_NAME] Rights agreed [DATE] #sandaya #camping #happy #suns…" at bounding box center [608, 291] width 1216 height 582
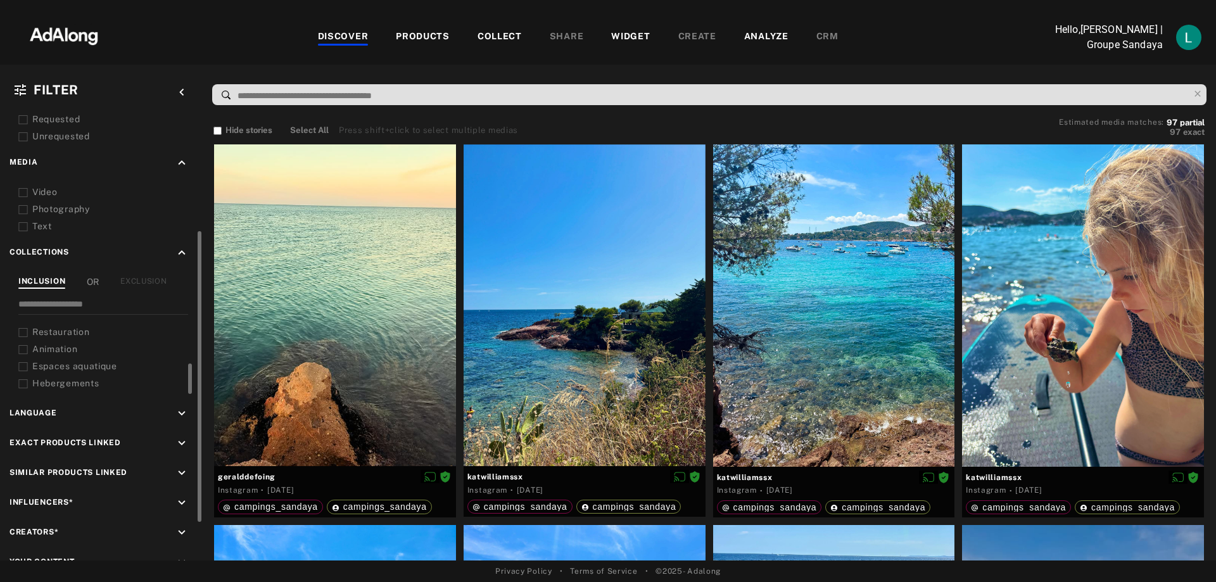
scroll to position [201, 0]
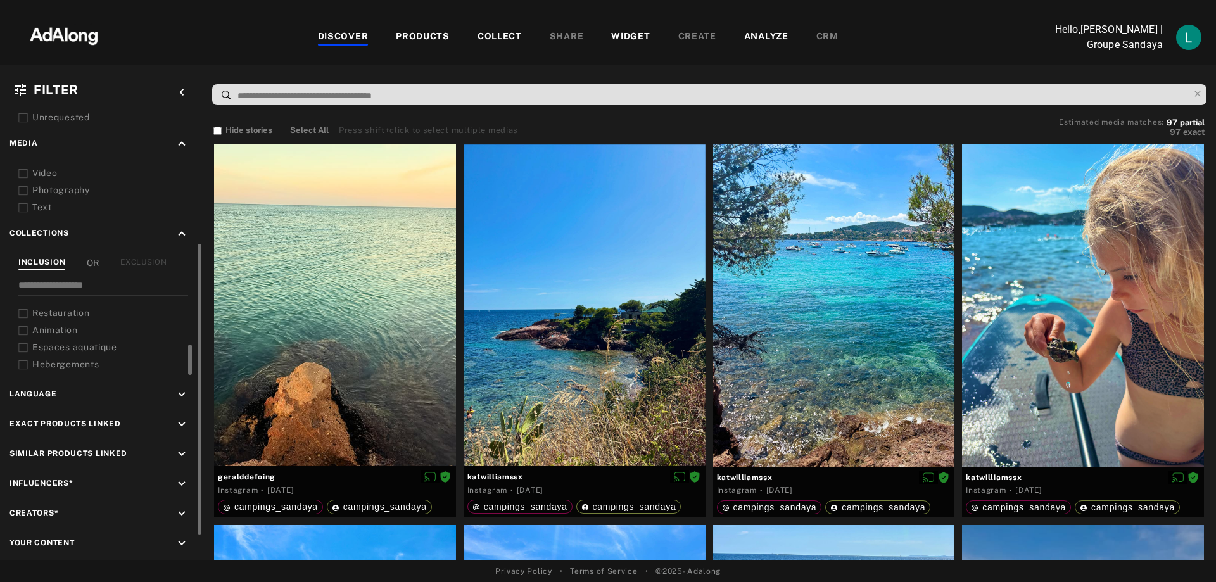
click at [60, 479] on span "Influencers*" at bounding box center [40, 483] width 63 height 9
click at [180, 481] on icon "keyboard_arrow_down" at bounding box center [182, 484] width 14 height 14
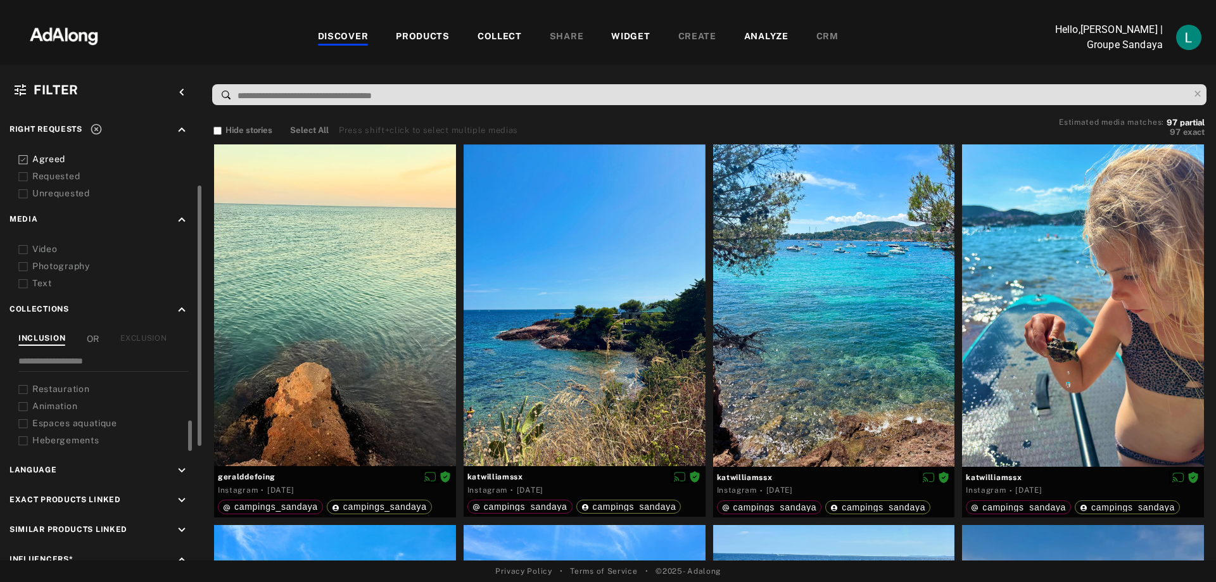
scroll to position [87, 0]
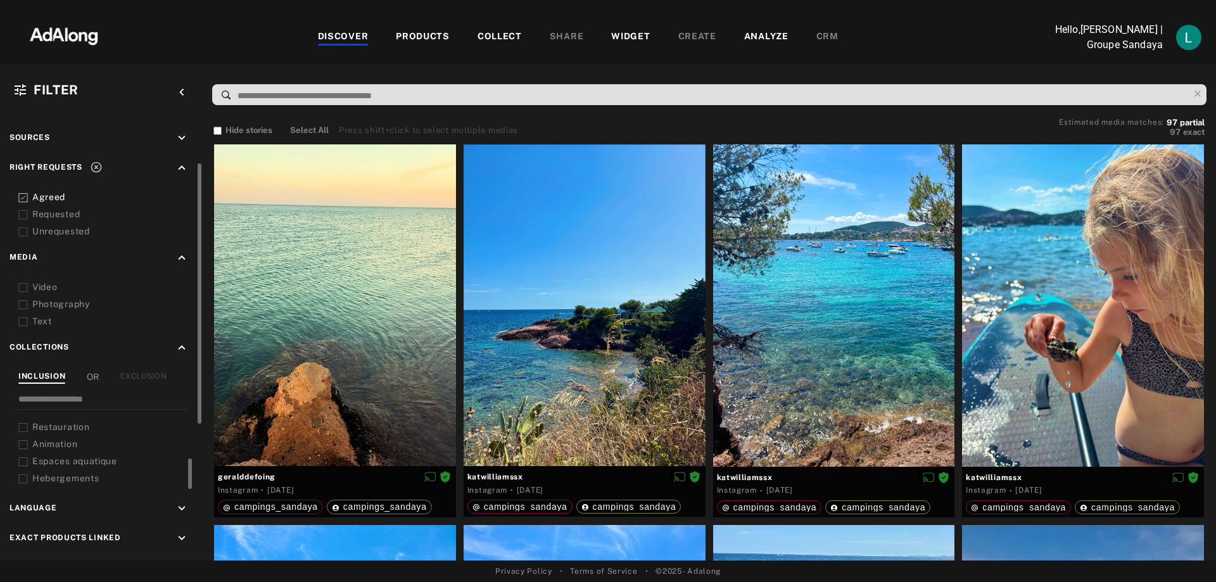
click at [28, 194] on div "Agreed" at bounding box center [105, 197] width 175 height 13
click at [46, 211] on div "Requested" at bounding box center [112, 214] width 161 height 13
click at [23, 196] on icon at bounding box center [22, 197] width 9 height 9
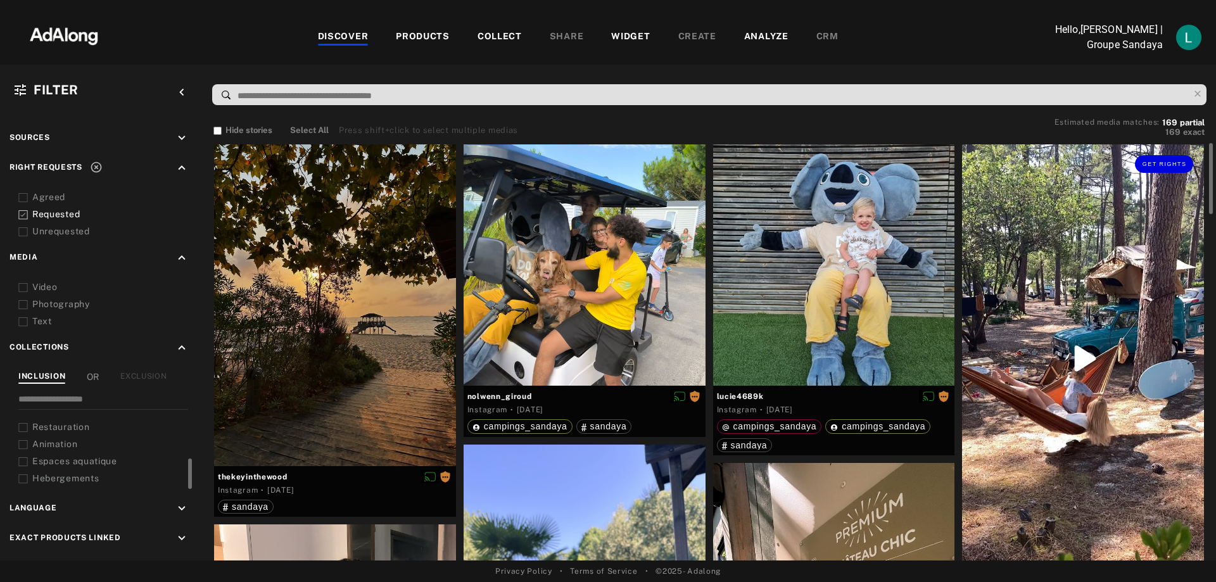
click at [1089, 356] on div "Get rights" at bounding box center [1083, 358] width 242 height 429
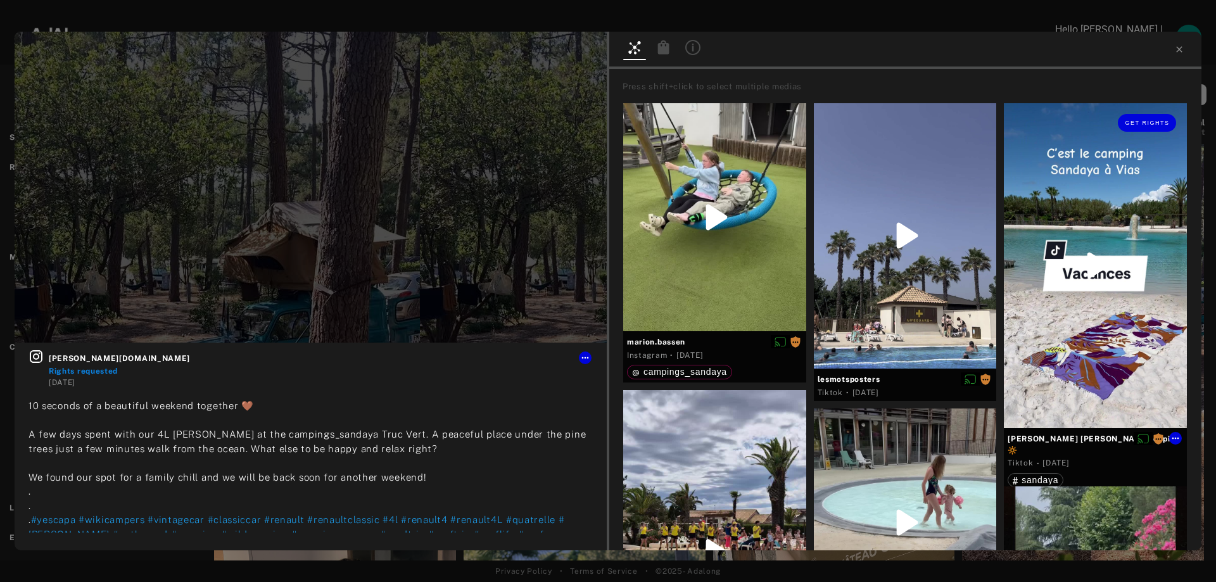
click at [1079, 255] on div "Get rights" at bounding box center [1095, 265] width 183 height 325
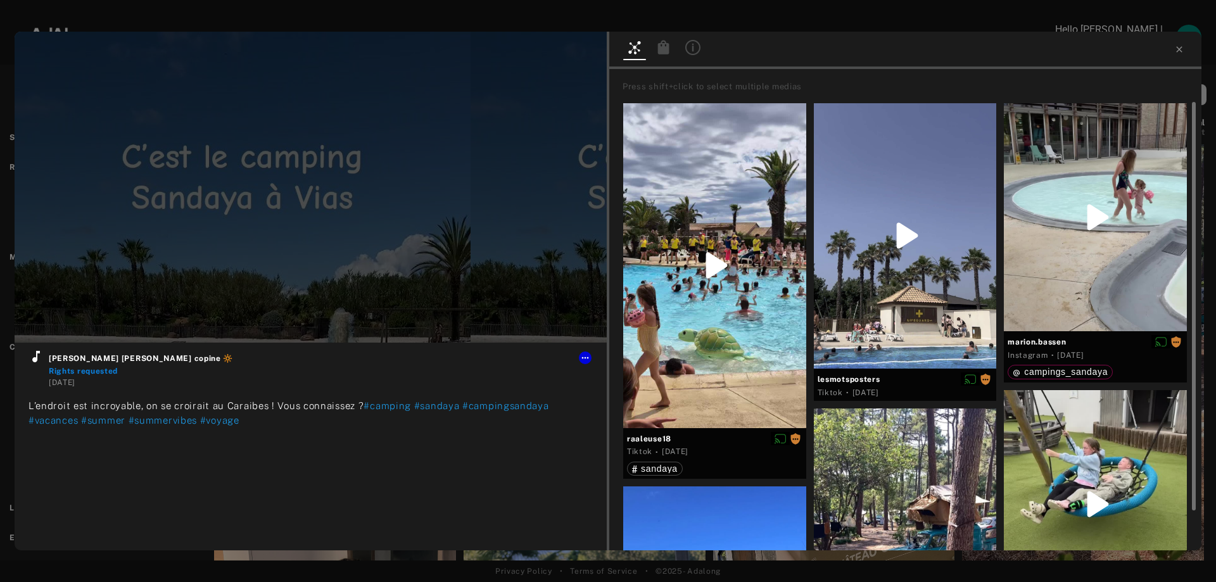
click at [1172, 48] on div at bounding box center [905, 50] width 592 height 37
type input "**"
click at [1180, 51] on icon at bounding box center [1179, 49] width 10 height 10
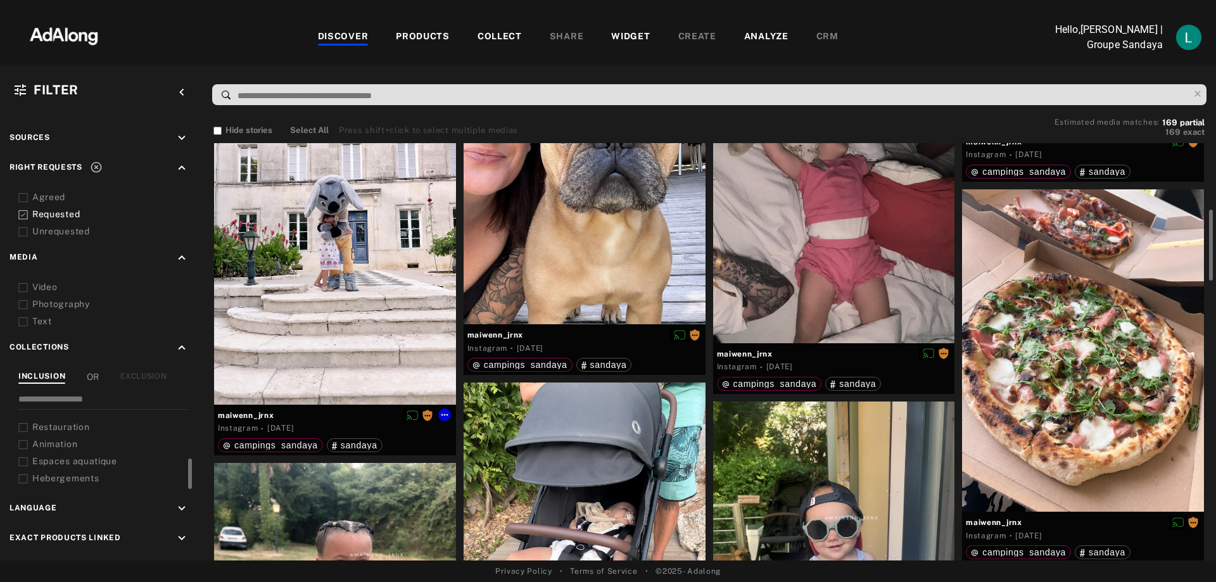
scroll to position [760, 0]
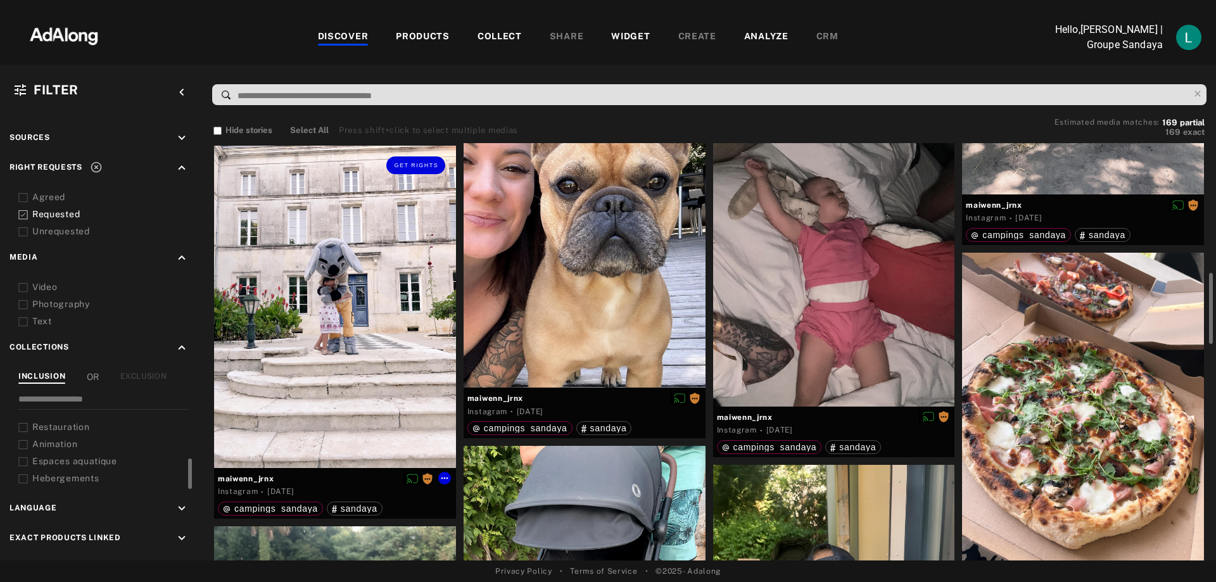
click at [387, 335] on div "Get rights" at bounding box center [335, 307] width 242 height 322
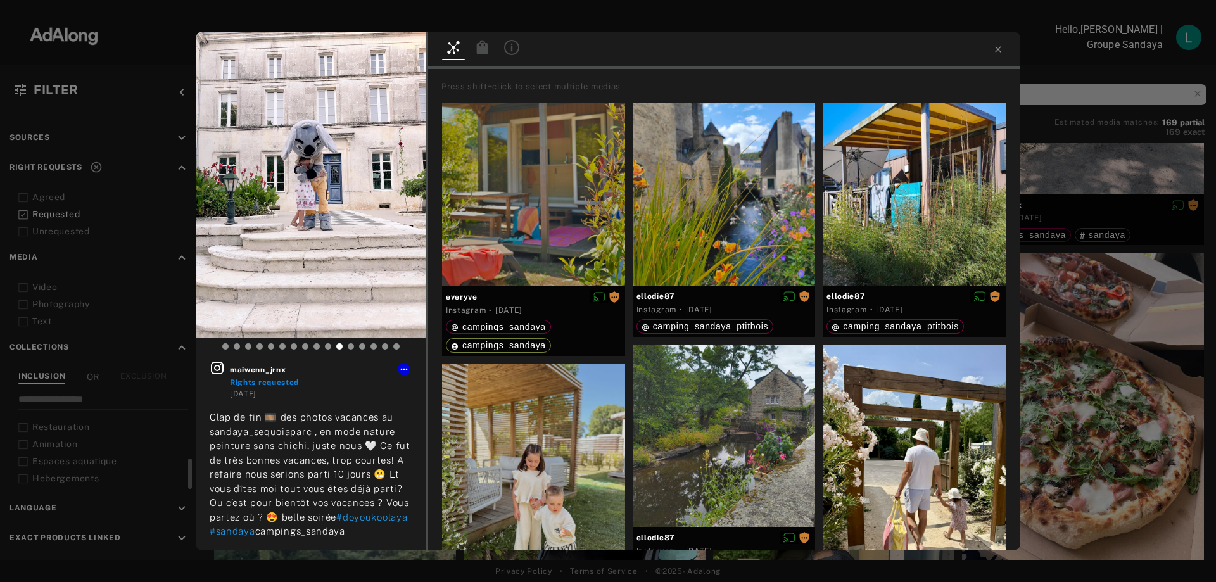
click at [1098, 327] on div "maiwenn_jrnx Rights requested [DATE] Clap de fin 🎞️ des photos vacances au sand…" at bounding box center [608, 291] width 1216 height 582
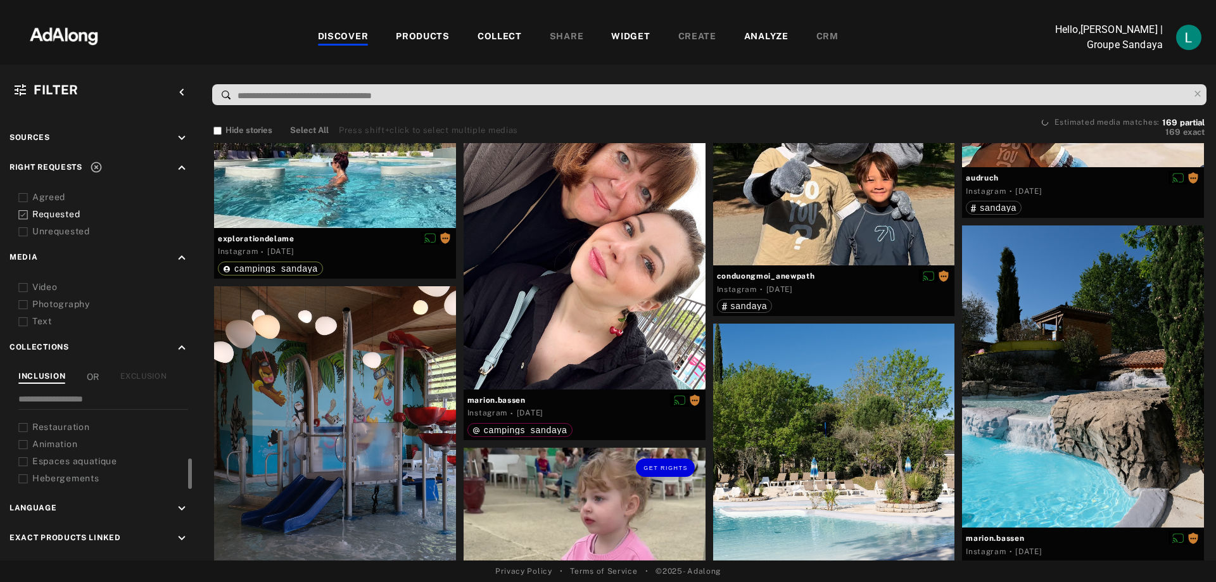
scroll to position [10195, 0]
